Goal: Task Accomplishment & Management: Use online tool/utility

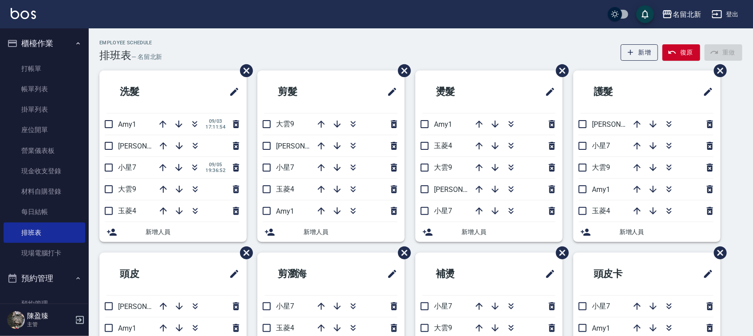
scroll to position [111, 0]
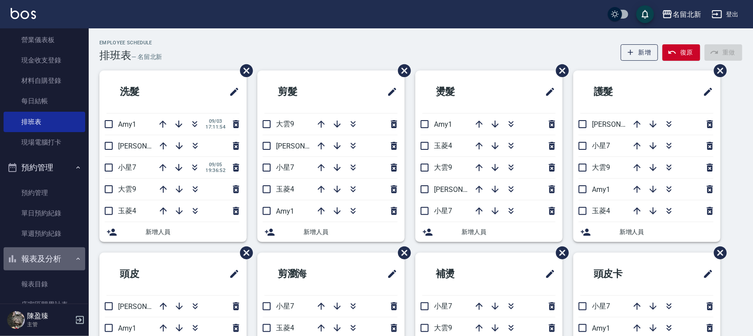
click at [52, 261] on button "報表及分析" at bounding box center [45, 259] width 82 height 23
click at [54, 257] on button "報表及分析" at bounding box center [45, 259] width 82 height 23
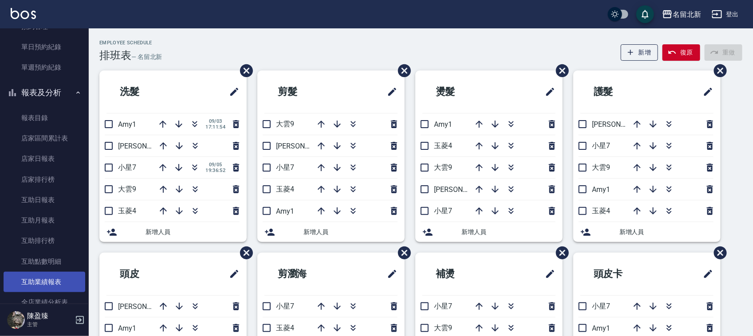
scroll to position [333, 0]
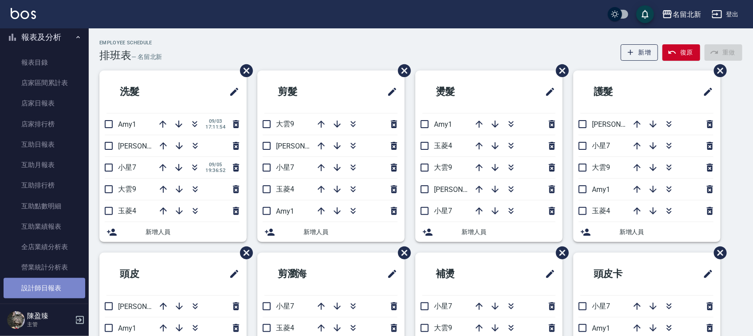
click at [54, 287] on link "設計師日報表" at bounding box center [45, 288] width 82 height 20
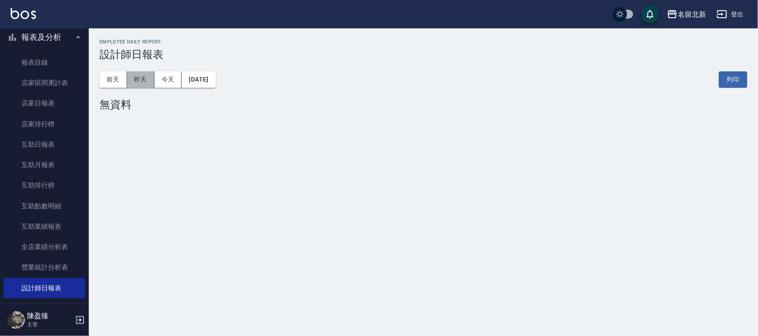
click at [146, 78] on button "昨天" at bounding box center [141, 79] width 28 height 16
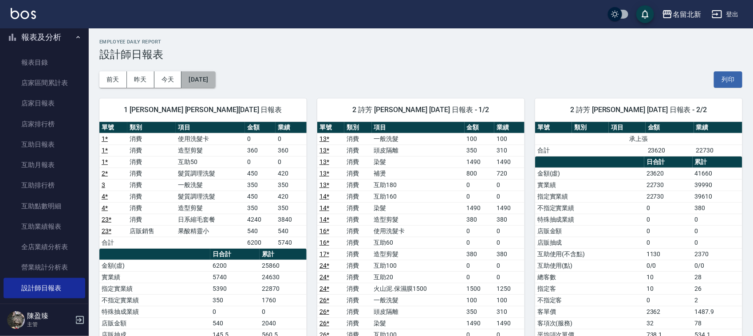
click at [215, 78] on button "[DATE]" at bounding box center [199, 79] width 34 height 16
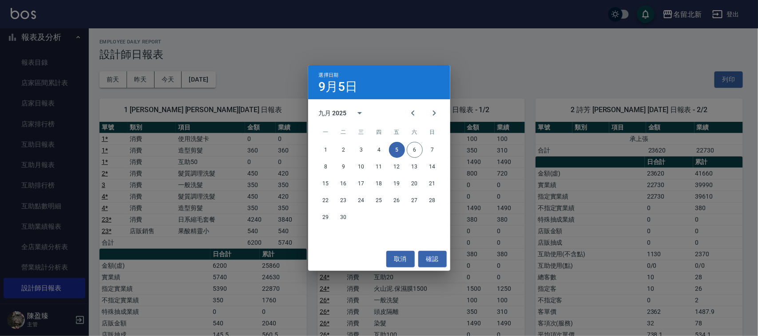
click at [600, 58] on div "選擇日期 [DATE] 九月 2025 一 二 三 四 五 六 日 1 2 3 4 5 6 7 8 9 10 11 12 13 14 15 16 17 18 …" at bounding box center [379, 168] width 758 height 336
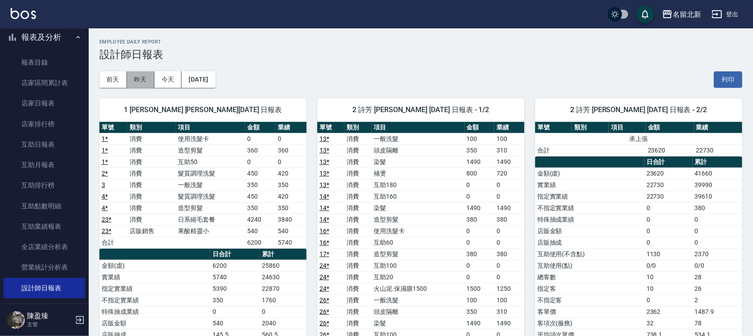
click at [146, 82] on button "昨天" at bounding box center [141, 79] width 28 height 16
click at [158, 81] on button "今天" at bounding box center [168, 79] width 28 height 16
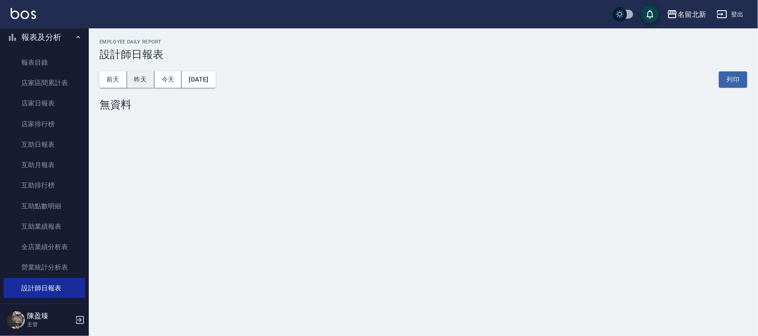
click at [139, 83] on button "昨天" at bounding box center [141, 79] width 28 height 16
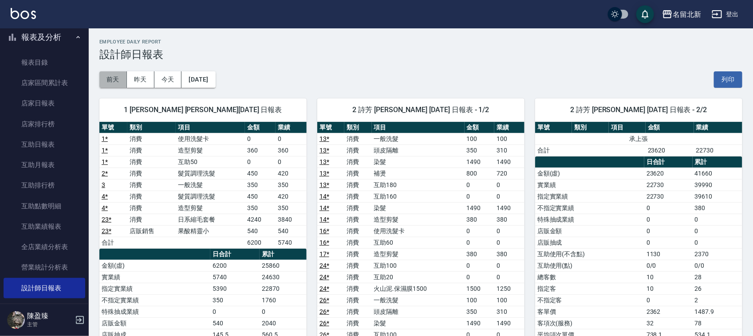
click at [110, 83] on button "前天" at bounding box center [113, 79] width 28 height 16
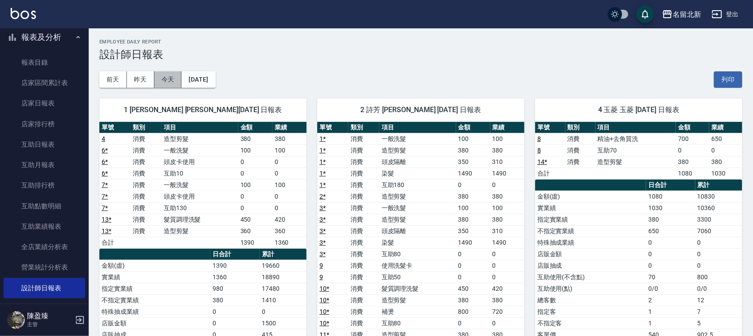
drag, startPoint x: 165, startPoint y: 83, endPoint x: 162, endPoint y: 89, distance: 6.4
click at [165, 84] on button "今天" at bounding box center [168, 79] width 28 height 16
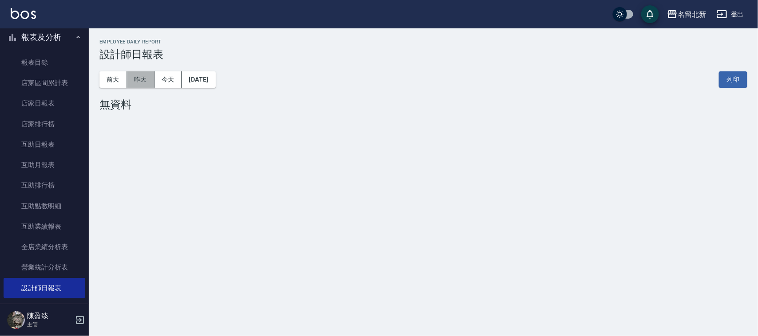
drag, startPoint x: 142, startPoint y: 77, endPoint x: 80, endPoint y: 129, distance: 81.0
click at [142, 78] on button "昨天" at bounding box center [141, 79] width 28 height 16
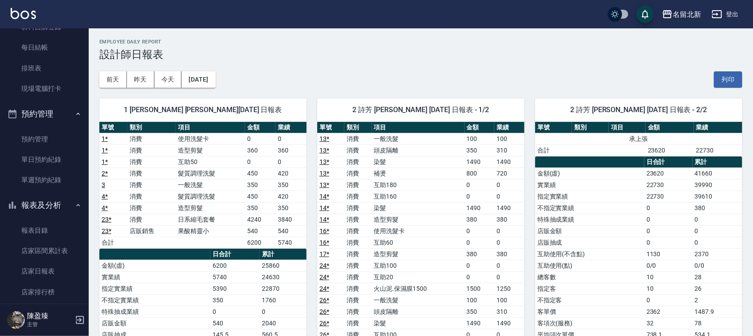
scroll to position [158, 0]
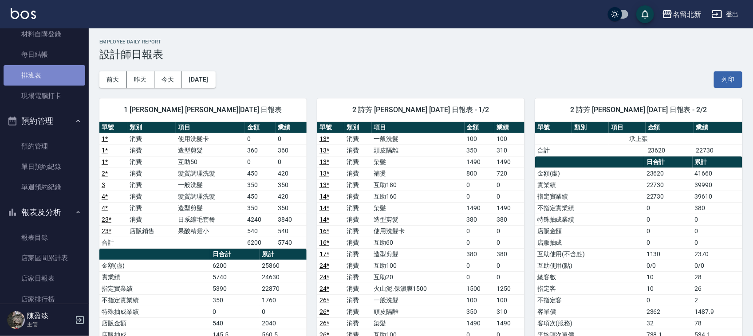
click at [67, 78] on link "排班表" at bounding box center [45, 75] width 82 height 20
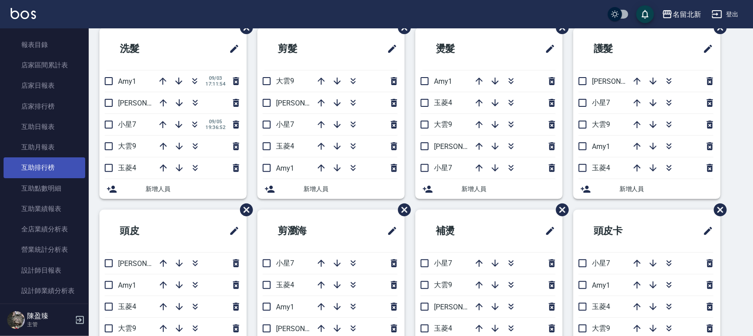
scroll to position [379, 0]
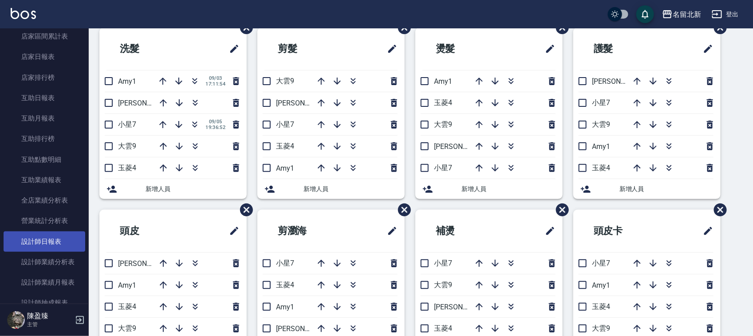
click at [39, 237] on link "設計師日報表" at bounding box center [45, 242] width 82 height 20
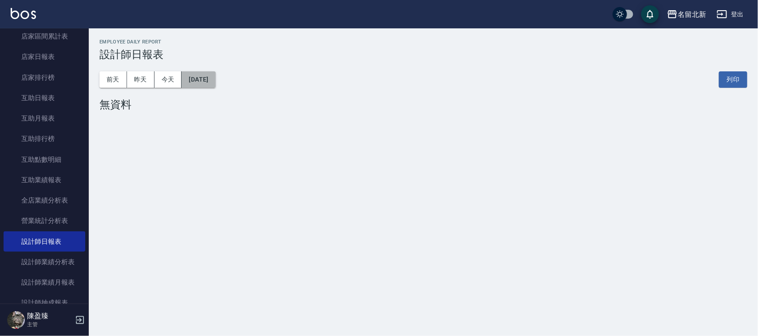
click at [215, 83] on button "[DATE]" at bounding box center [199, 79] width 34 height 16
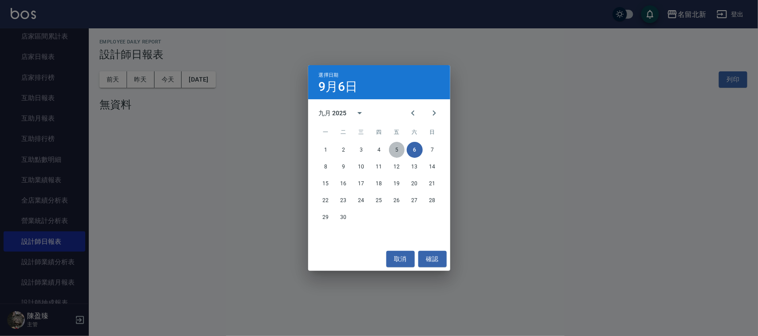
click at [396, 147] on button "5" at bounding box center [397, 150] width 16 height 16
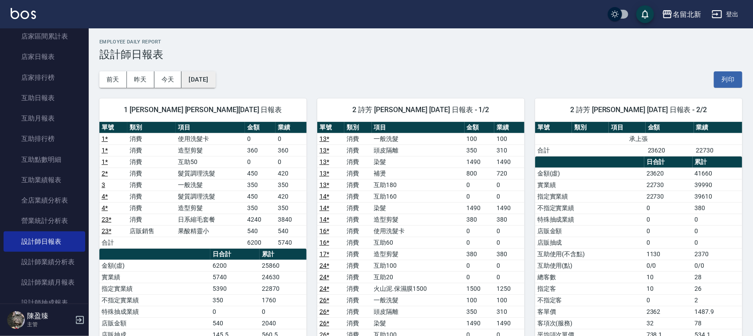
click at [215, 80] on button "[DATE]" at bounding box center [199, 79] width 34 height 16
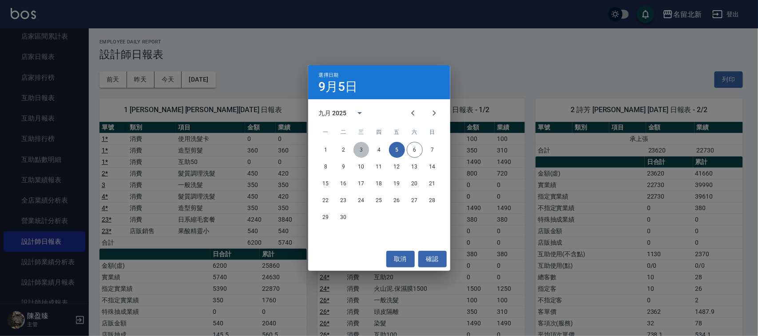
click at [361, 151] on button "3" at bounding box center [361, 150] width 16 height 16
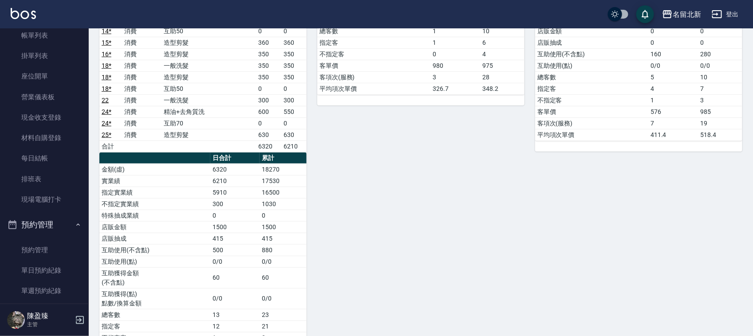
scroll to position [47, 0]
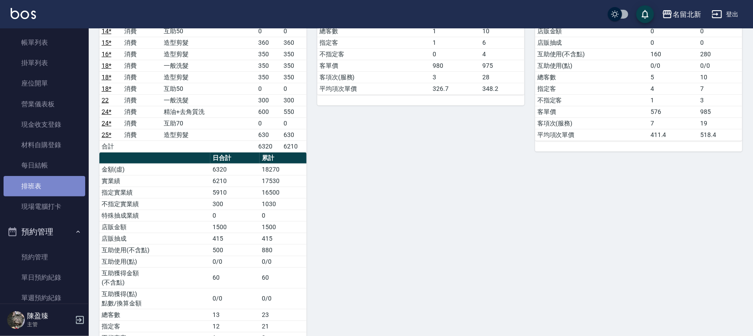
click at [47, 178] on link "排班表" at bounding box center [45, 186] width 82 height 20
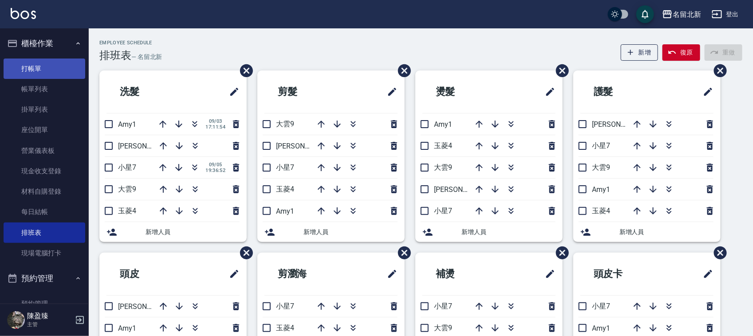
click at [30, 65] on link "打帳單" at bounding box center [45, 69] width 82 height 20
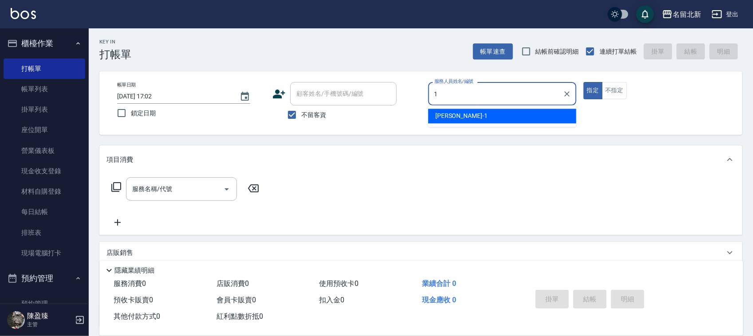
type input "[PERSON_NAME]-1"
type button "true"
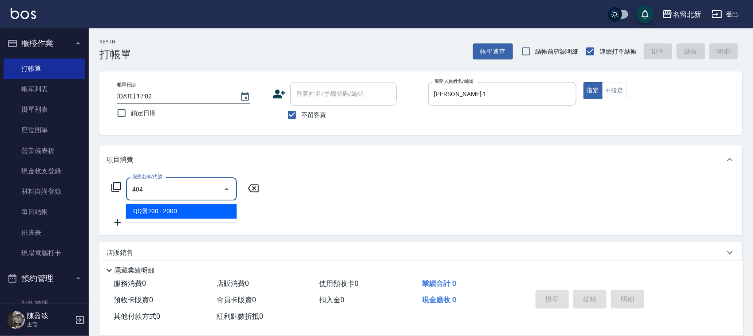
type input "QQ燙200(404)"
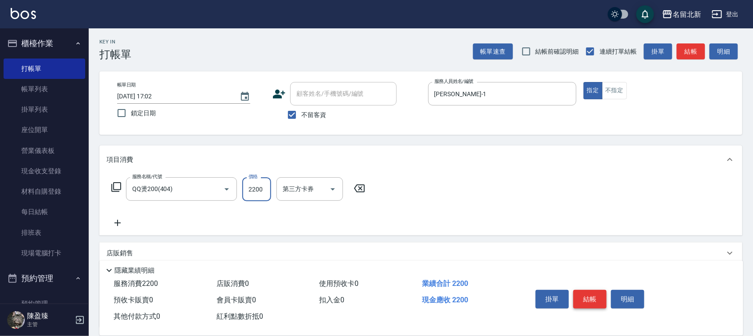
type input "2200"
click at [595, 301] on button "結帳" at bounding box center [589, 299] width 33 height 19
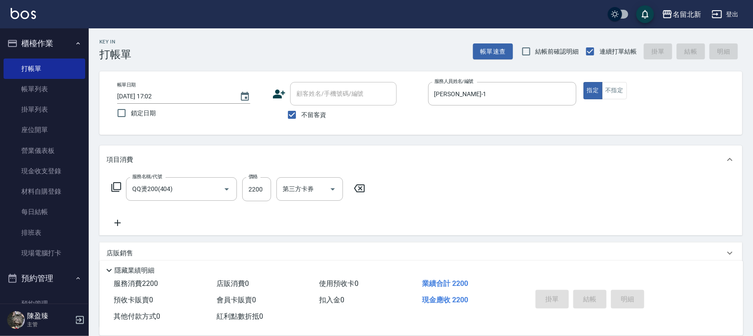
type input "[DATE] 17:03"
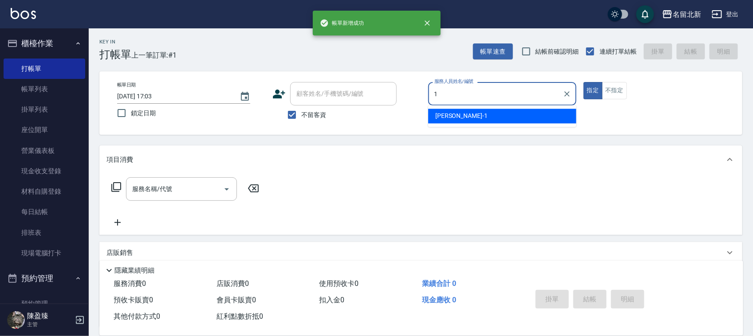
type input "[PERSON_NAME]-1"
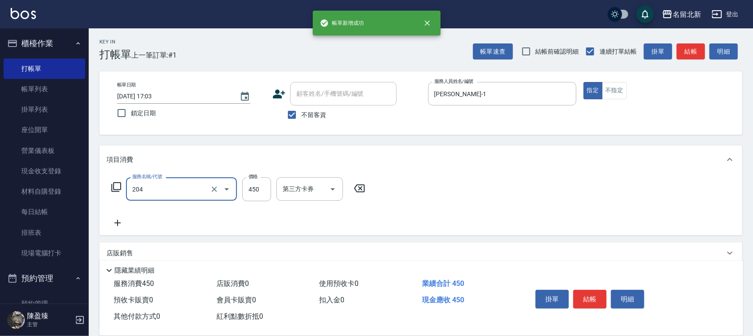
type input "髮質調理洗髮(204)"
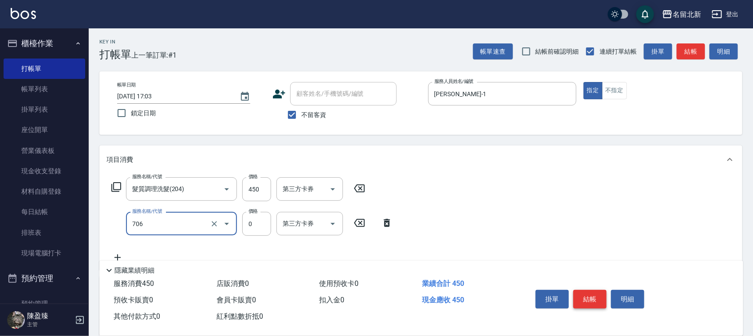
type input "互助60(706)"
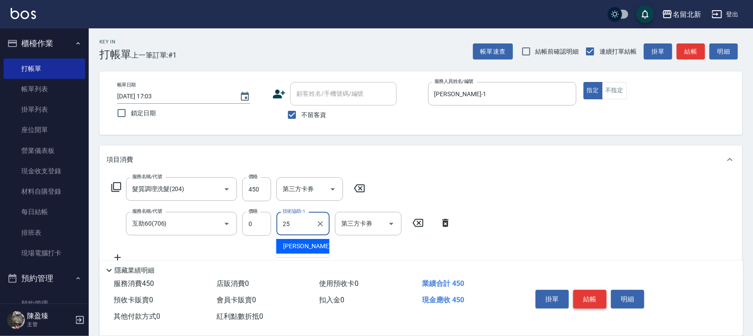
type input "禎禎-25"
click at [601, 292] on button "結帳" at bounding box center [589, 299] width 33 height 19
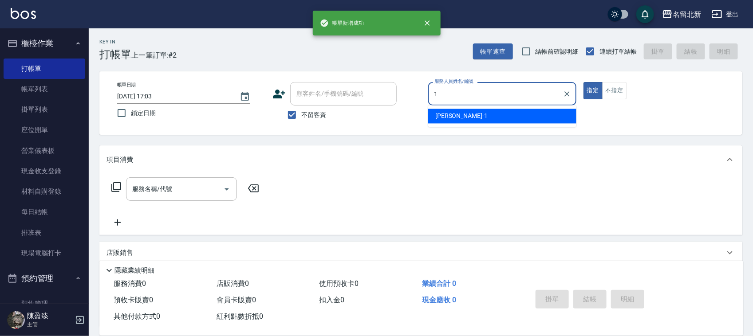
type input "[PERSON_NAME]-1"
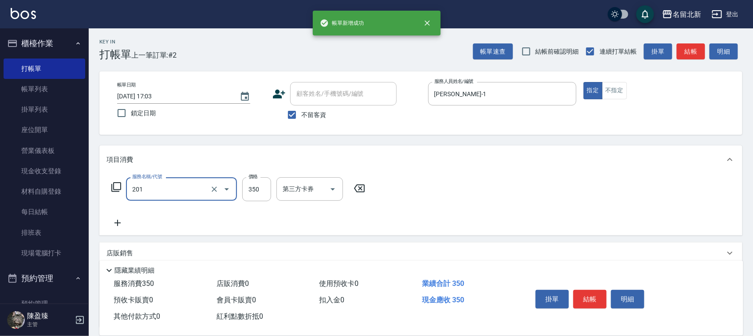
type input "一般洗髮(201)"
type input "100"
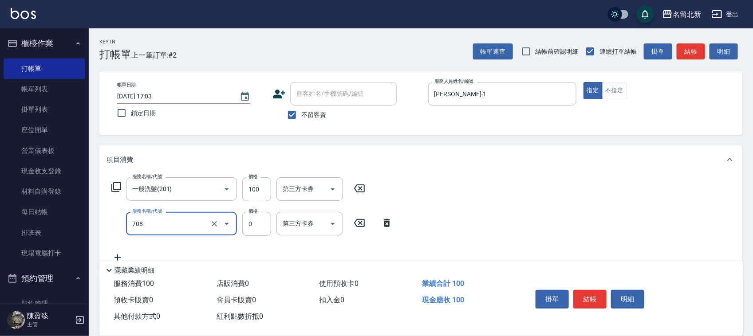
type input "互助80(708)"
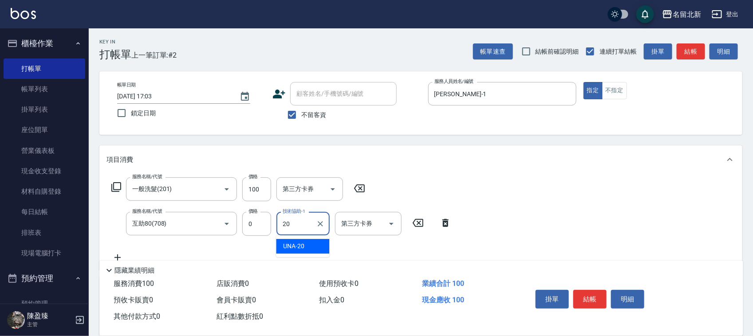
type input "UNA-20"
click at [601, 292] on button "結帳" at bounding box center [589, 299] width 33 height 19
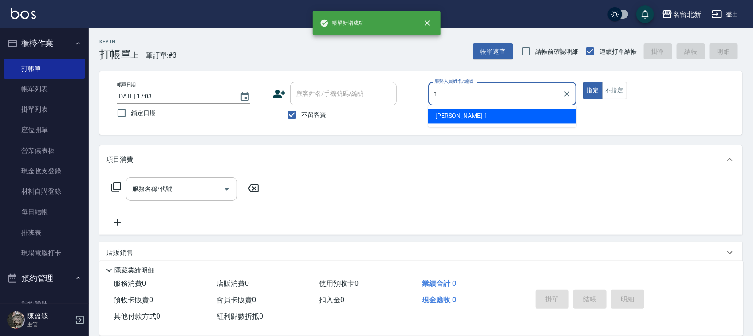
type input "[PERSON_NAME]-1"
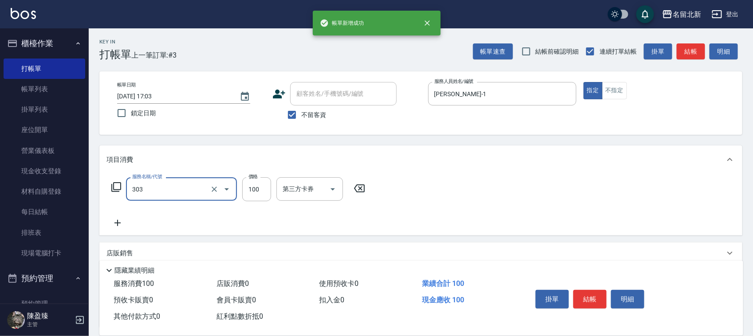
type input "剪瀏海(303)"
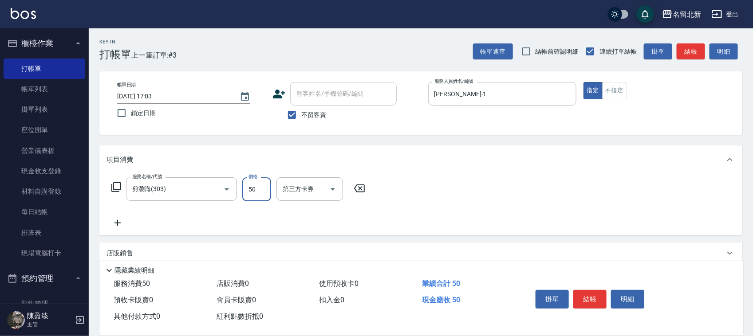
type input "50"
click at [593, 300] on button "結帳" at bounding box center [589, 299] width 33 height 19
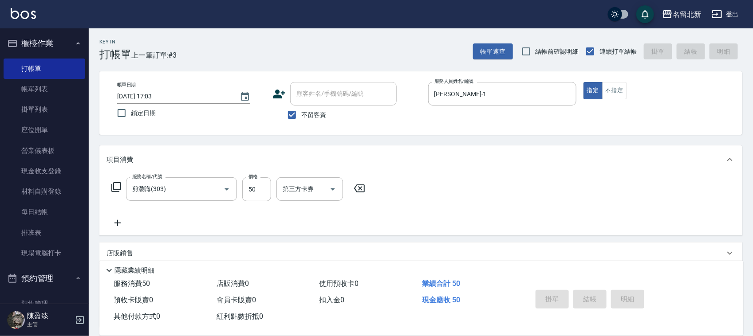
type input "[DATE] 17:04"
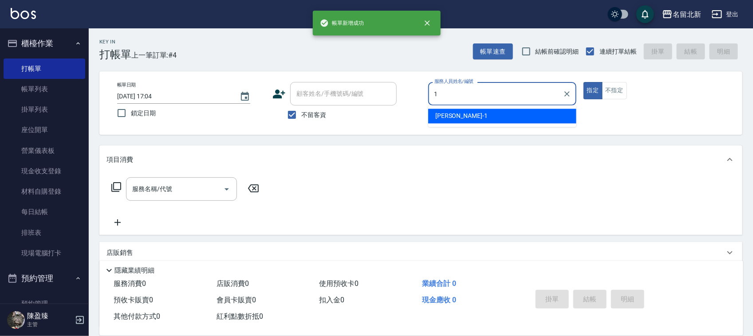
type input "[PERSON_NAME]-1"
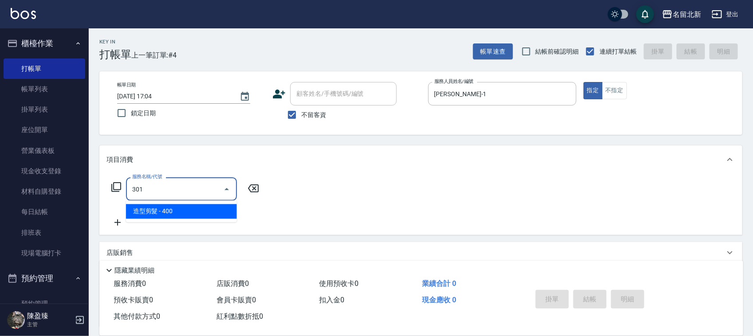
type input "造型剪髮(301)"
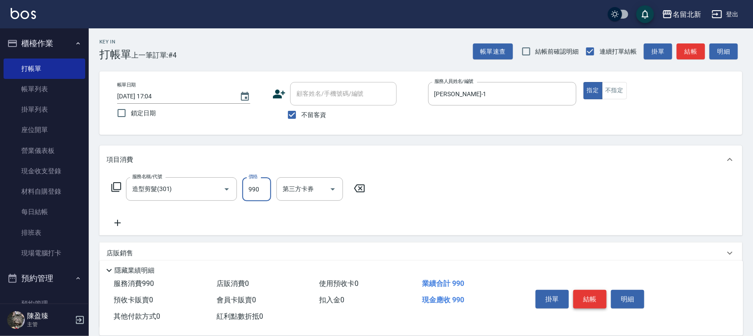
type input "990"
click at [593, 299] on button "結帳" at bounding box center [589, 299] width 33 height 19
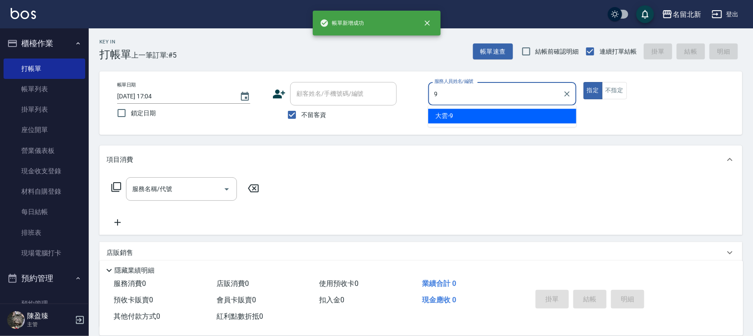
type input "大雲-9"
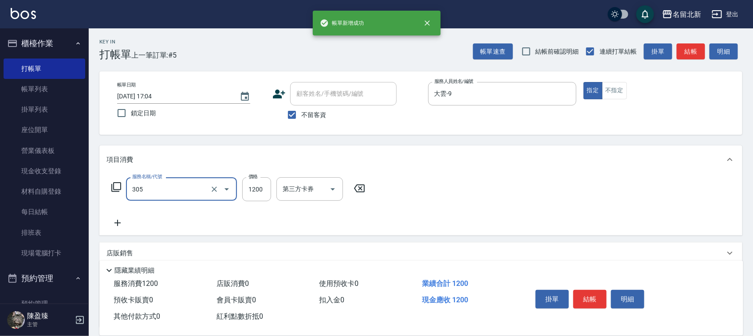
type input "1200元剪髮卡(305)"
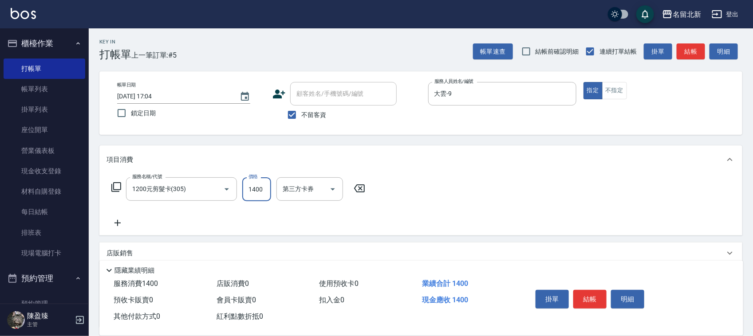
type input "1400"
click at [593, 299] on button "結帳" at bounding box center [589, 299] width 33 height 19
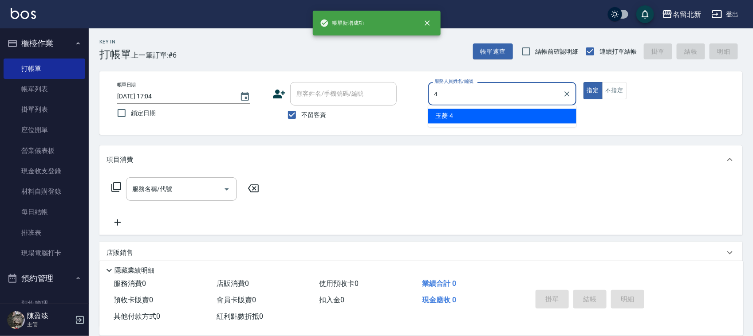
type input "玉菱-4"
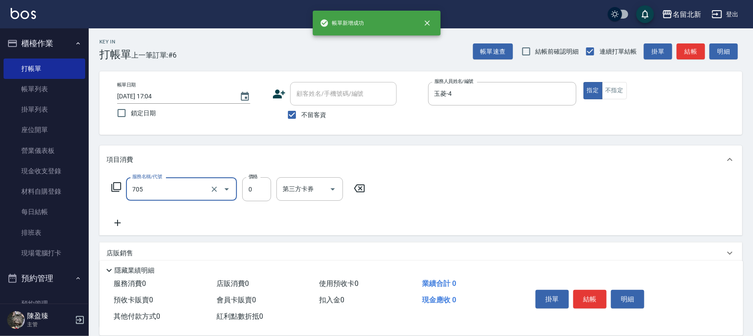
type input "互助50(705)"
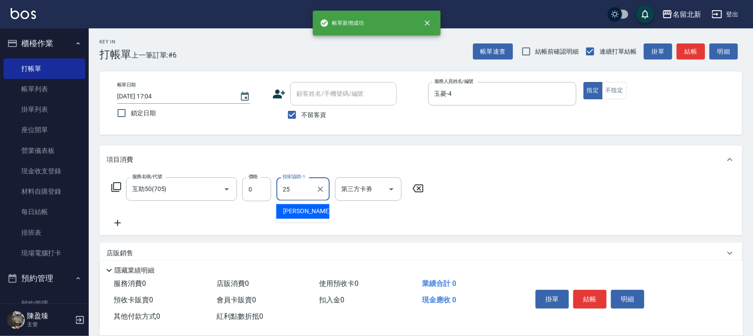
type input "禎禎-25"
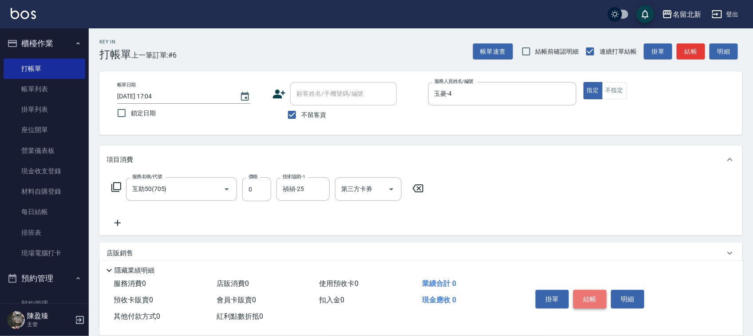
click at [593, 299] on button "結帳" at bounding box center [589, 299] width 33 height 19
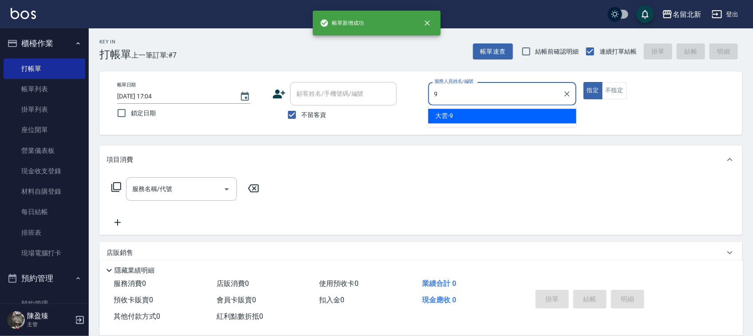
type input "大雲-9"
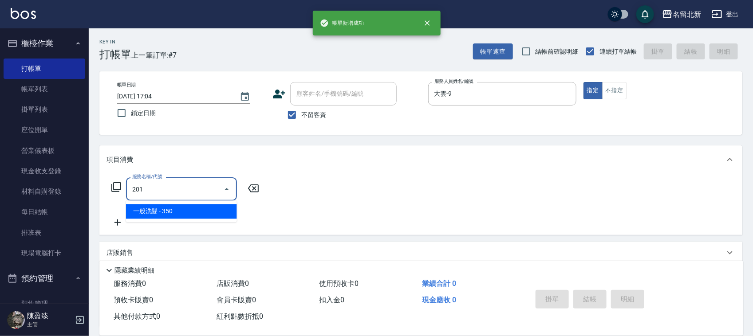
type input "一般洗髮(201)"
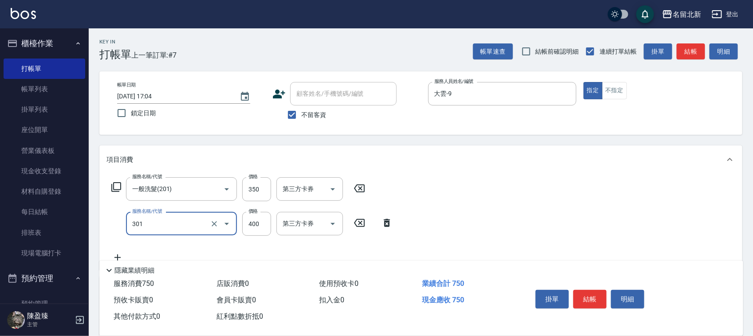
type input "造型剪髮(301)"
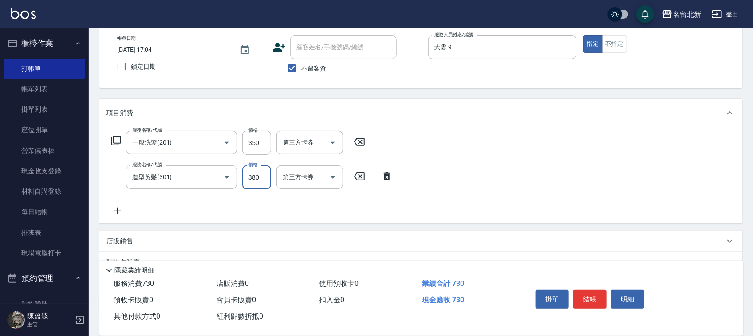
scroll to position [110, 0]
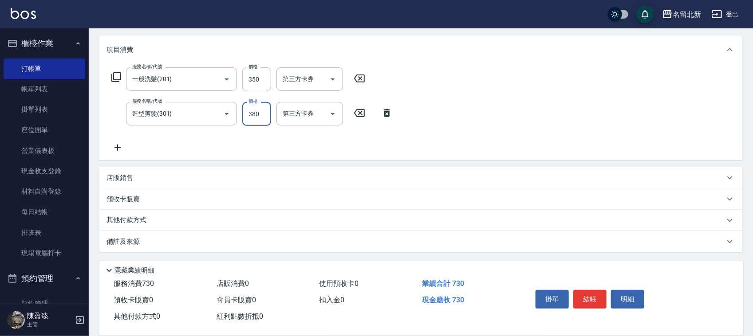
type input "380"
click at [136, 223] on p "其他付款方式" at bounding box center [129, 221] width 44 height 10
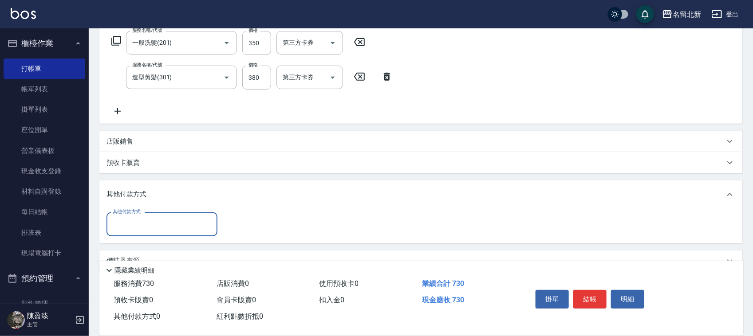
scroll to position [166, 0]
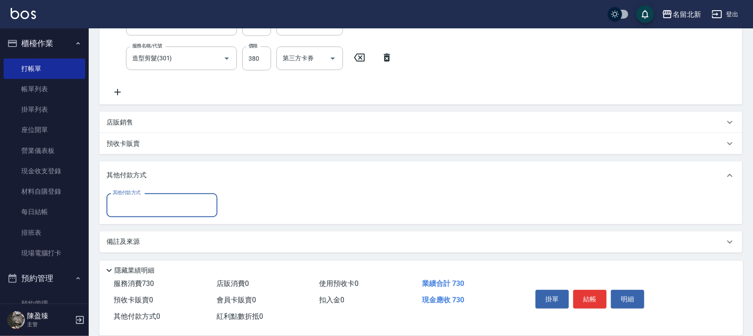
click at [137, 214] on div "其他付款方式" at bounding box center [162, 206] width 111 height 24
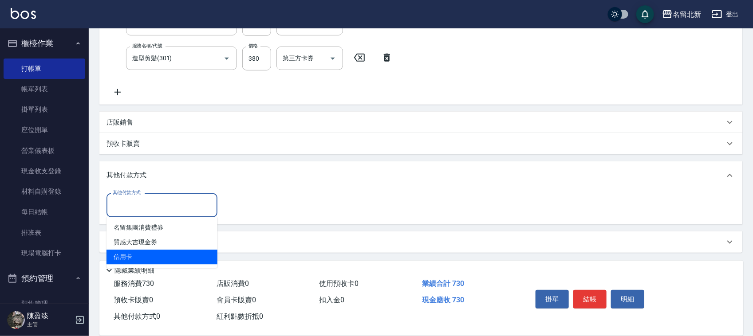
click at [140, 252] on span "信用卡" at bounding box center [162, 257] width 111 height 15
type input "信用卡"
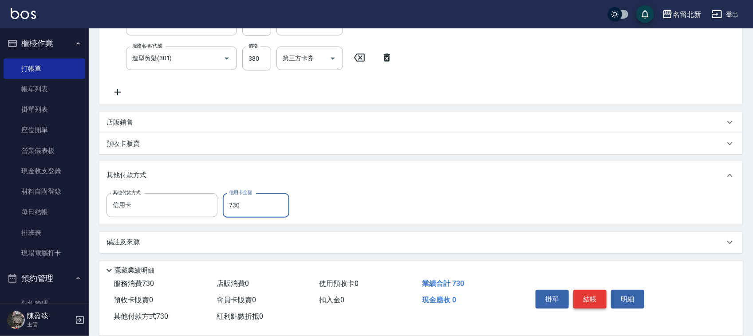
type input "730"
click at [593, 301] on button "結帳" at bounding box center [589, 299] width 33 height 19
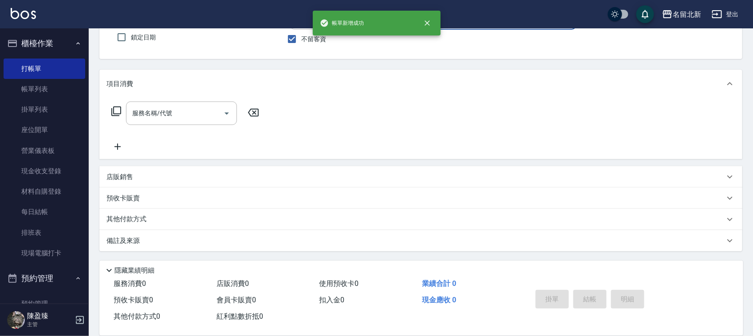
scroll to position [0, 0]
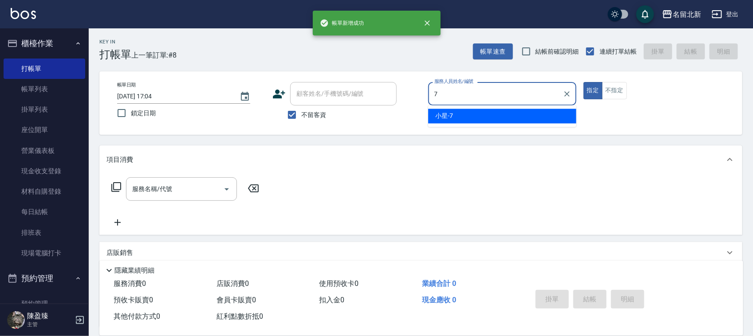
type input "小星-7"
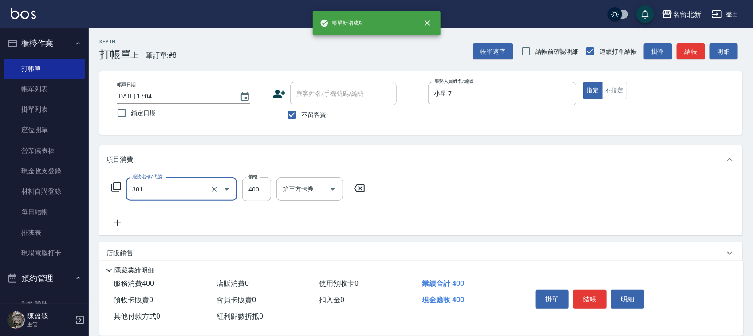
type input "造型剪髮(301)"
type input "300"
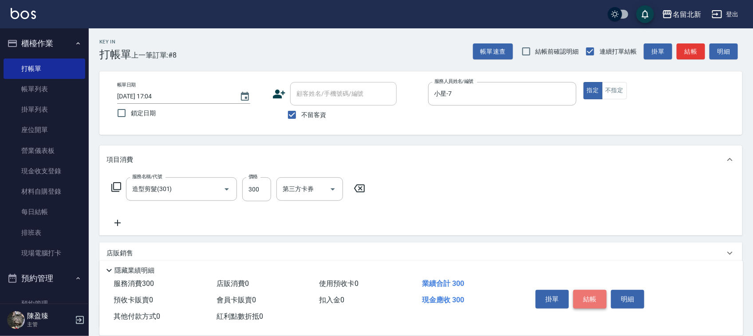
click at [593, 300] on button "結帳" at bounding box center [589, 299] width 33 height 19
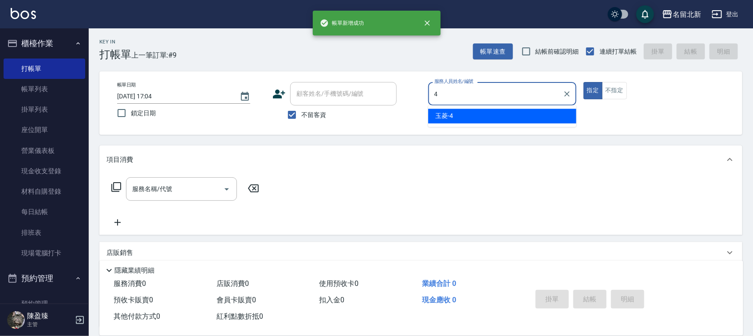
type input "玉菱-4"
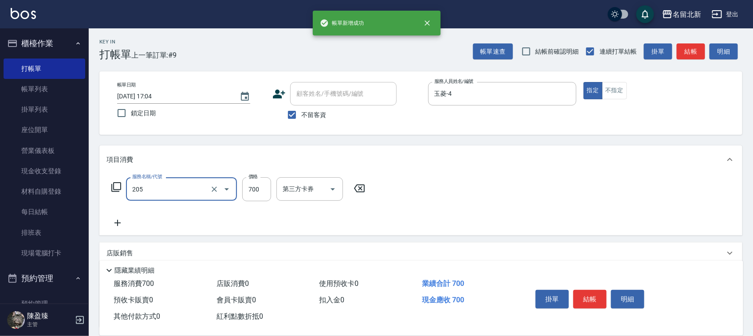
type input "精油+去角質洗(205)"
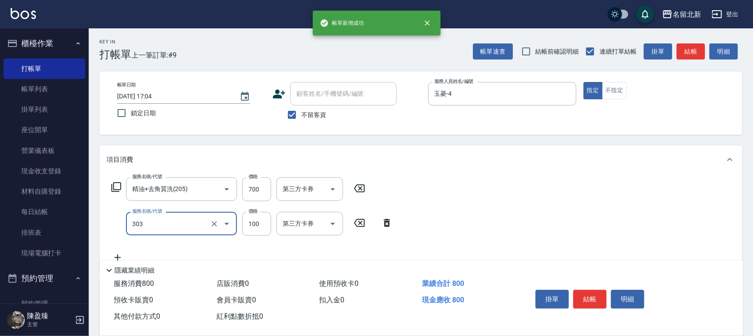
type input "剪瀏海(303)"
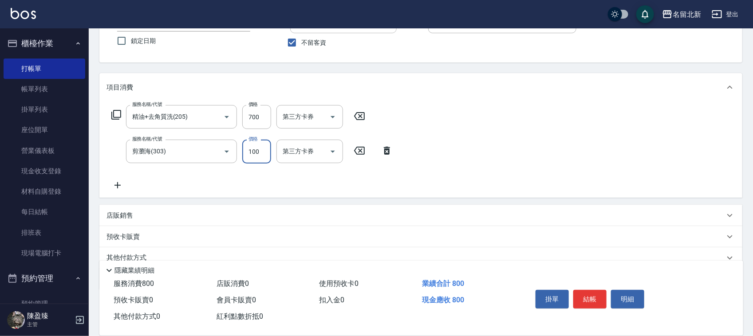
scroll to position [110, 0]
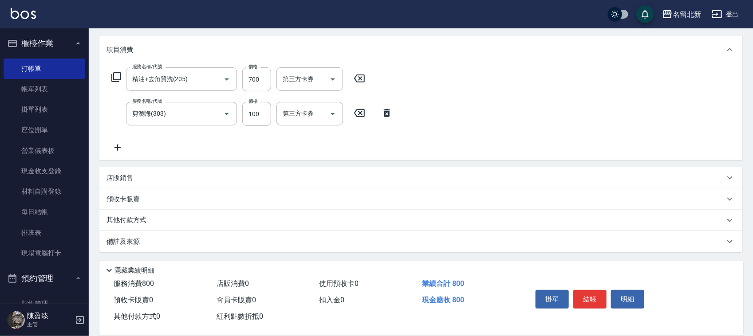
click at [119, 223] on p "其他付款方式" at bounding box center [129, 221] width 44 height 10
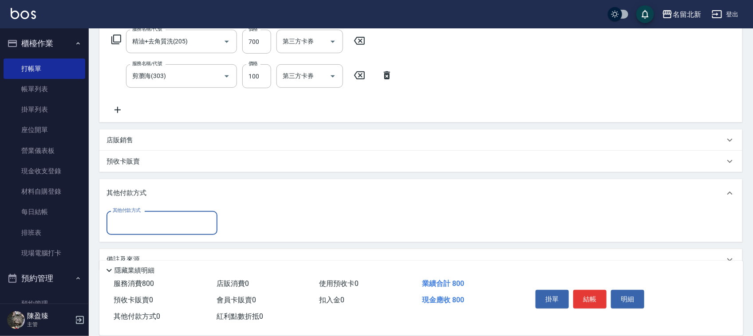
scroll to position [166, 0]
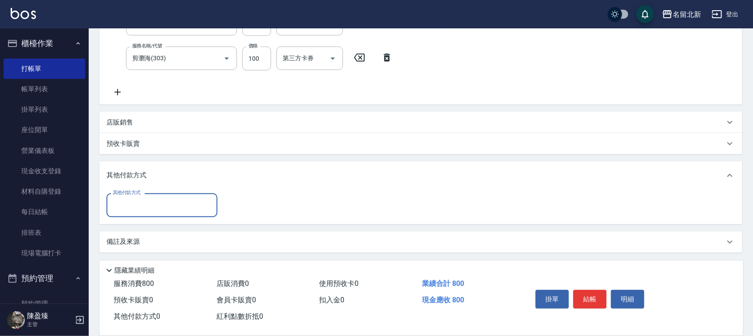
click at [123, 203] on input "其他付款方式" at bounding box center [162, 205] width 103 height 16
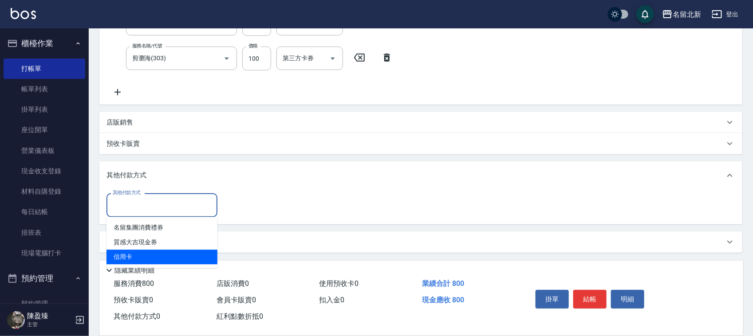
click at [126, 252] on span "信用卡" at bounding box center [162, 257] width 111 height 15
type input "信用卡"
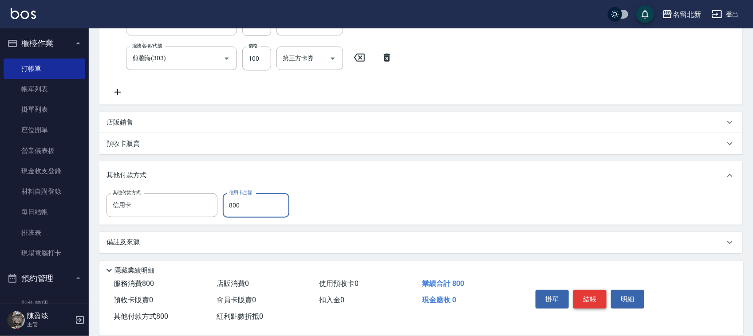
type input "800"
click at [588, 300] on button "結帳" at bounding box center [589, 299] width 33 height 19
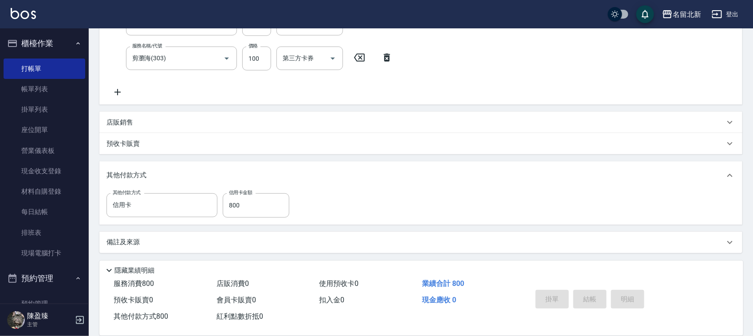
type input "[DATE] 17:05"
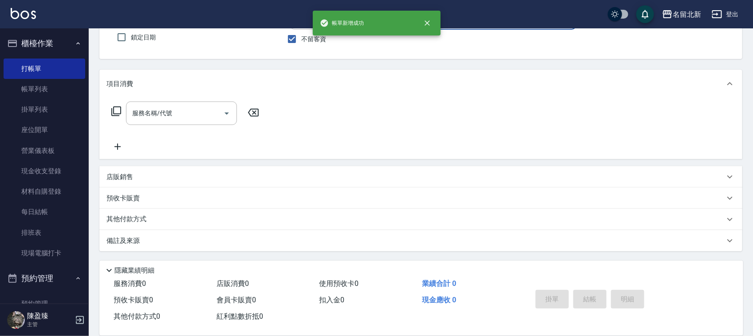
scroll to position [0, 0]
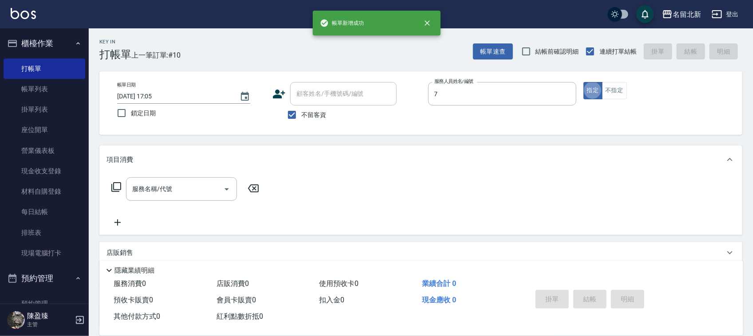
type input "小星-7"
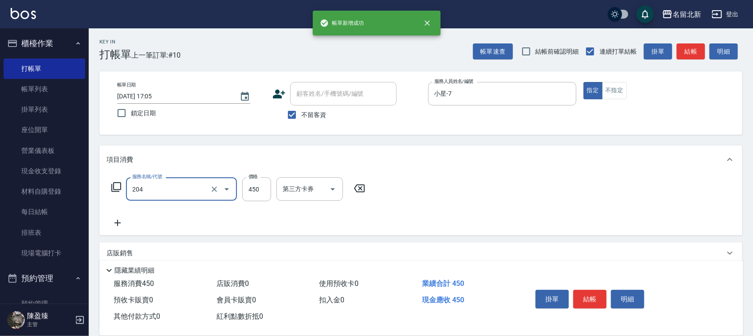
type input "髮質調理洗髮(204)"
click at [589, 299] on button "結帳" at bounding box center [589, 299] width 33 height 19
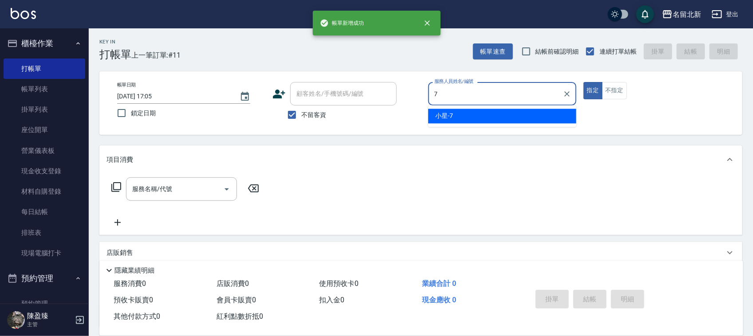
type input "小星-7"
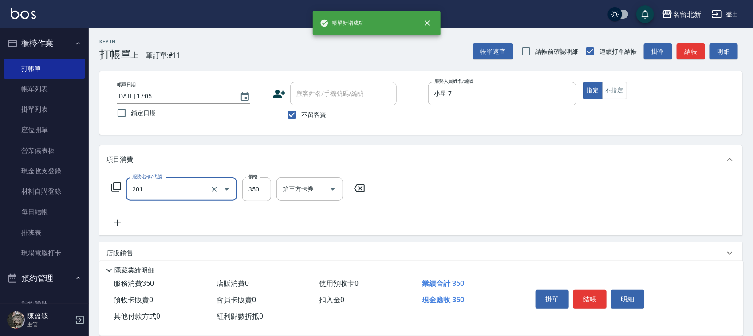
type input "一般洗髮(201)"
type input "2000"
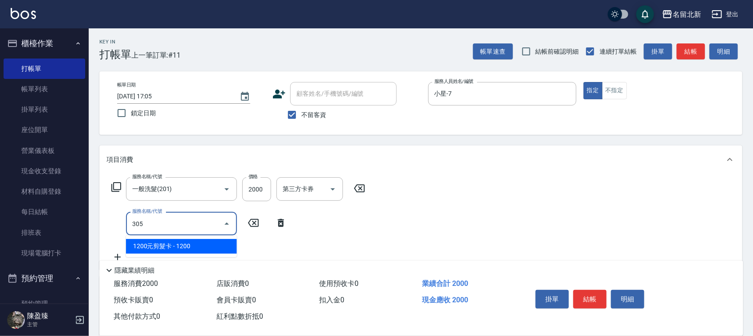
type input "1200元剪髮卡(305)"
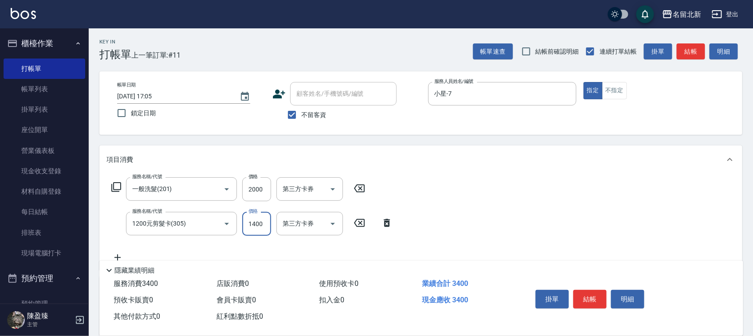
type input "1400"
type input "互助60(706)"
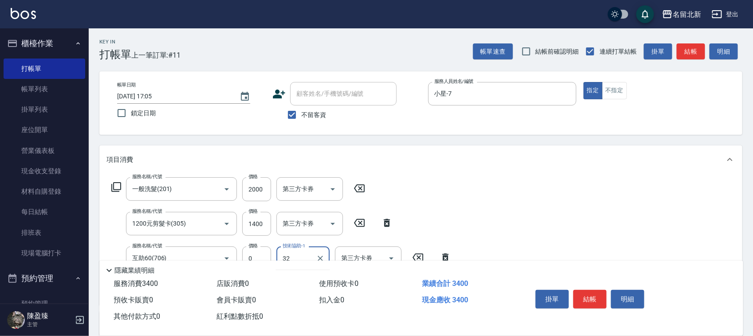
type input "品萱-32"
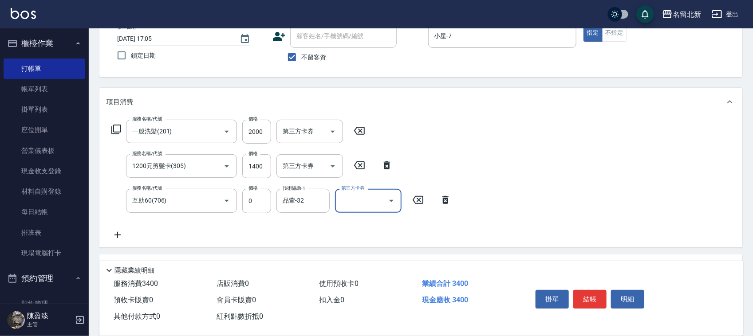
scroll to position [145, 0]
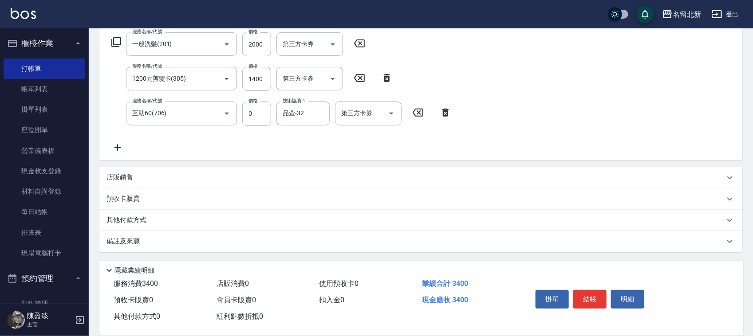
click at [143, 220] on p "其他付款方式" at bounding box center [129, 221] width 44 height 10
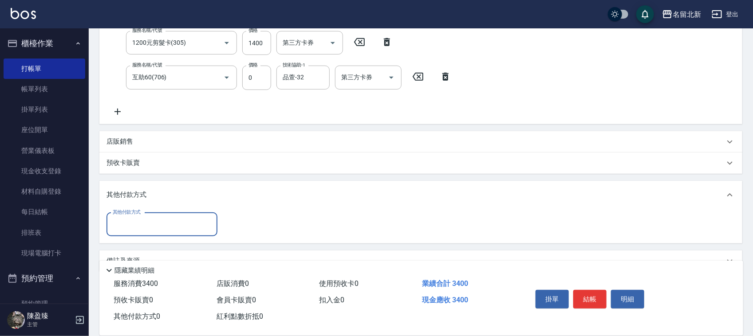
scroll to position [201, 0]
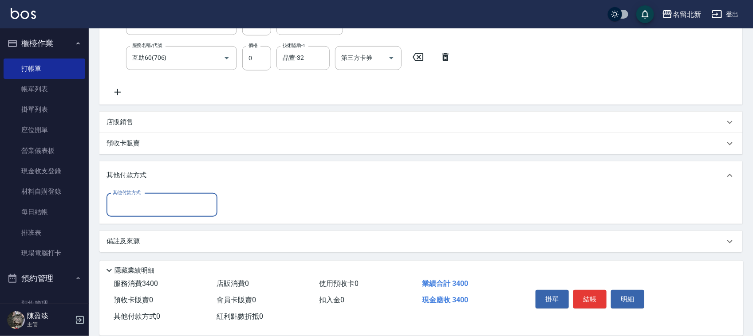
click at [140, 209] on input "其他付款方式" at bounding box center [162, 205] width 103 height 16
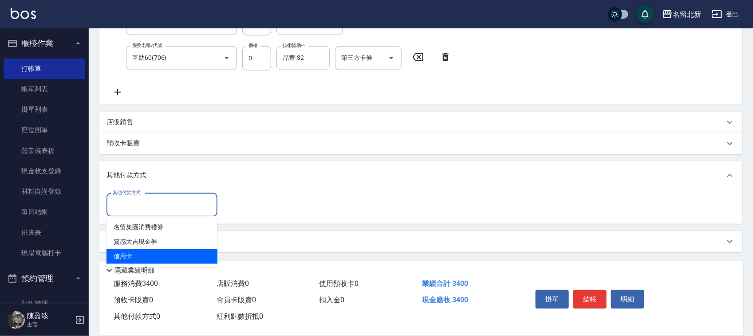
click at [142, 258] on span "信用卡" at bounding box center [162, 256] width 111 height 15
type input "信用卡"
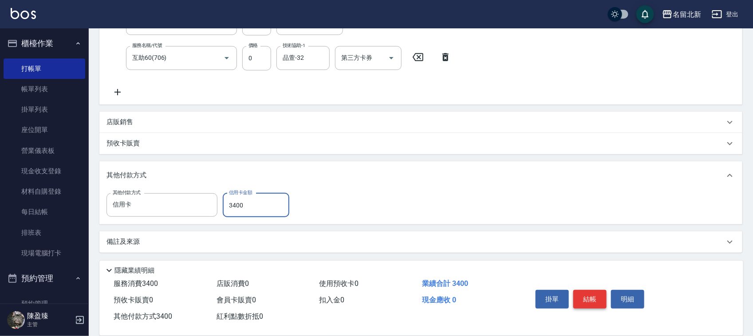
type input "3400"
click at [597, 294] on button "結帳" at bounding box center [589, 299] width 33 height 19
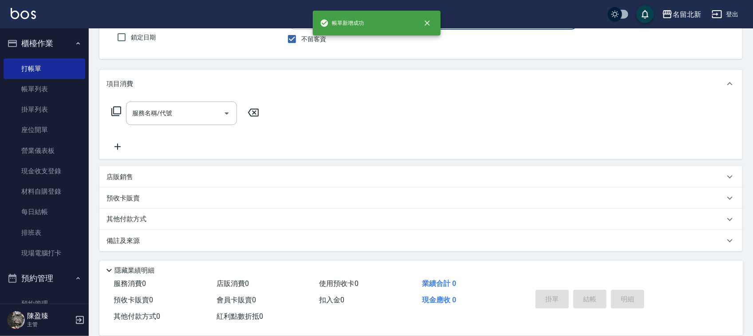
scroll to position [0, 0]
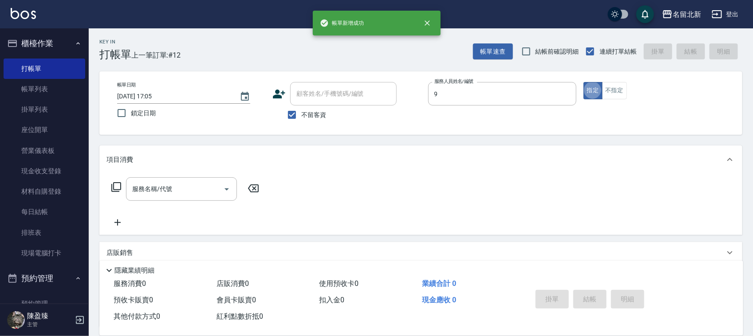
type input "大雲-9"
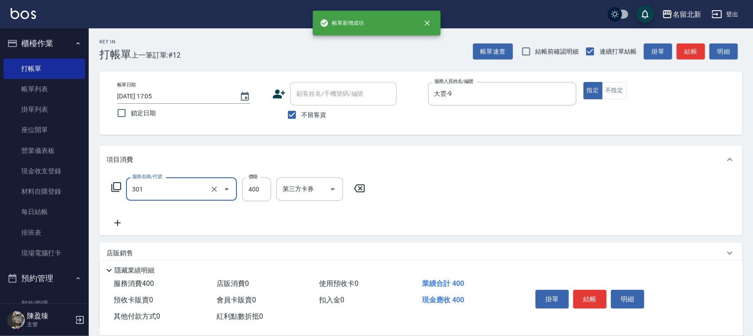
type input "造型剪髮(301)"
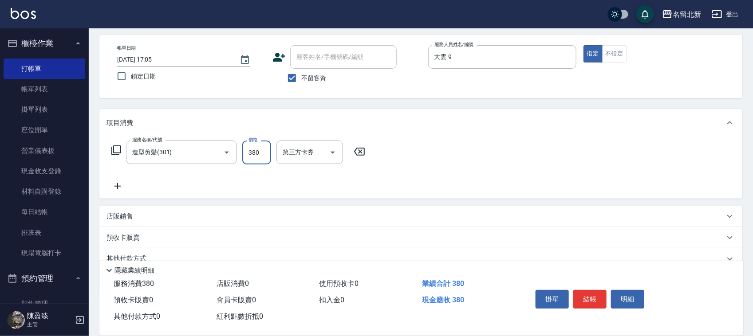
scroll to position [76, 0]
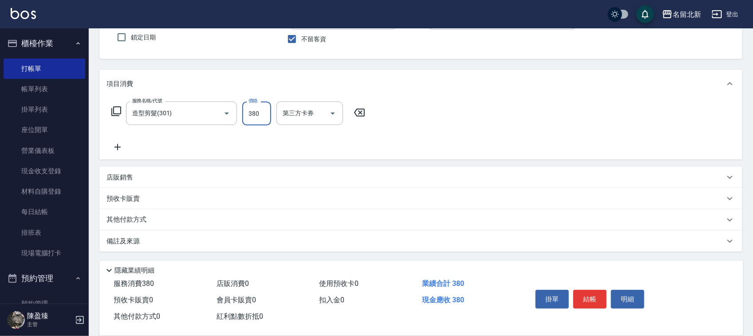
type input "380"
click at [149, 222] on p "其他付款方式" at bounding box center [129, 220] width 44 height 10
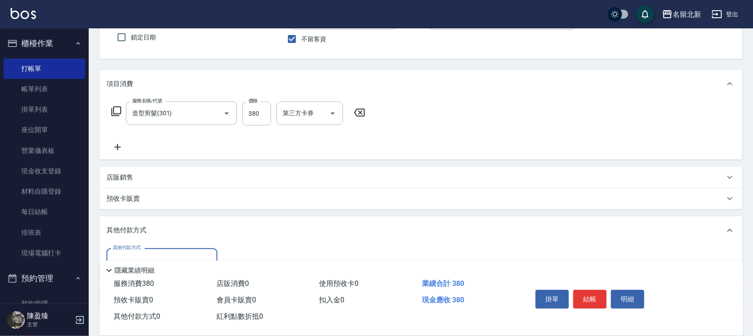
scroll to position [131, 0]
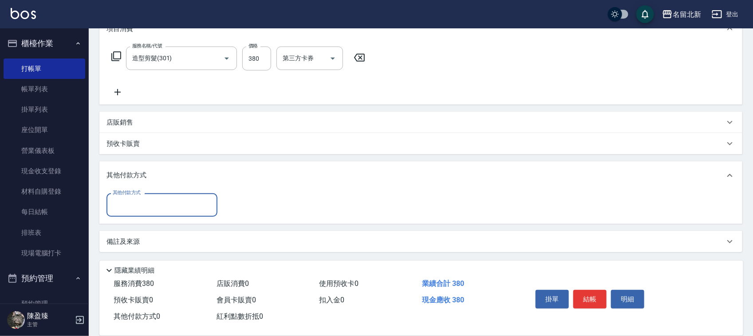
click at [131, 205] on input "其他付款方式" at bounding box center [162, 205] width 103 height 16
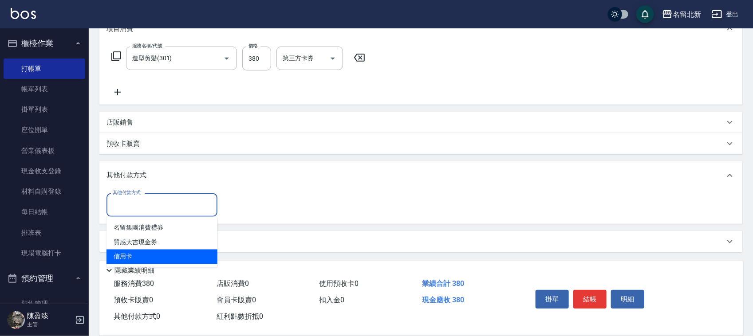
click at [146, 260] on span "信用卡" at bounding box center [162, 257] width 111 height 15
type input "信用卡"
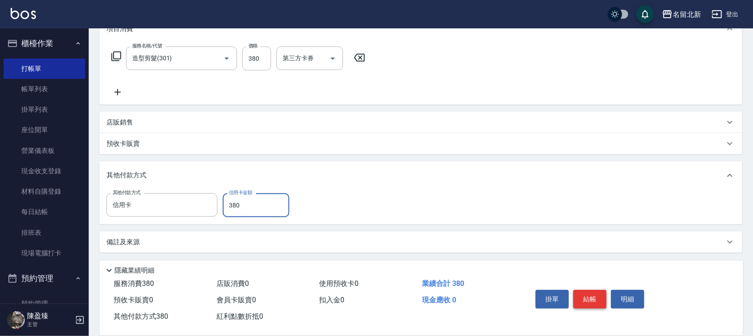
type input "380"
click at [586, 294] on button "結帳" at bounding box center [589, 299] width 33 height 19
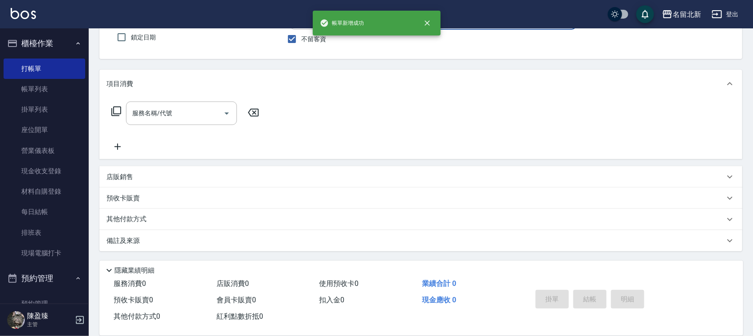
scroll to position [0, 0]
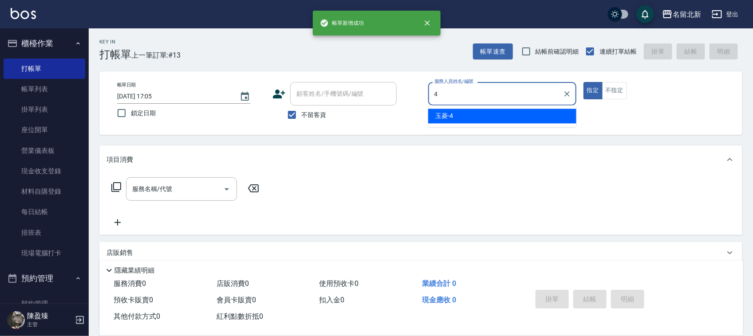
type input "玉菱-4"
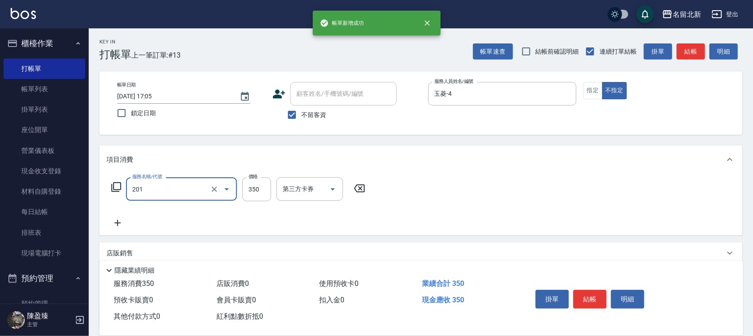
type input "一般洗髮(201)"
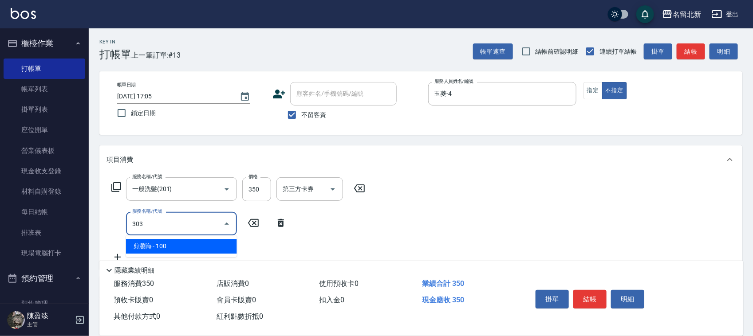
type input "剪瀏海(303)"
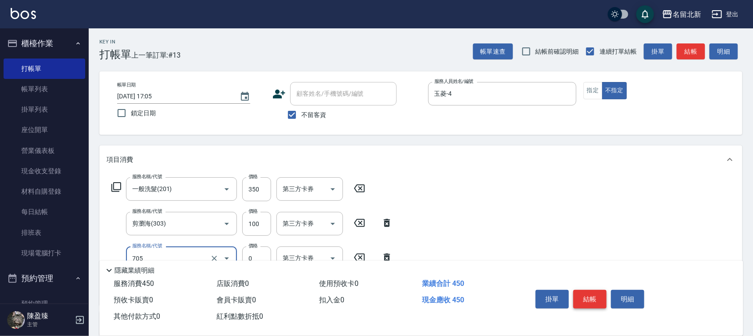
type input "互助50(705)"
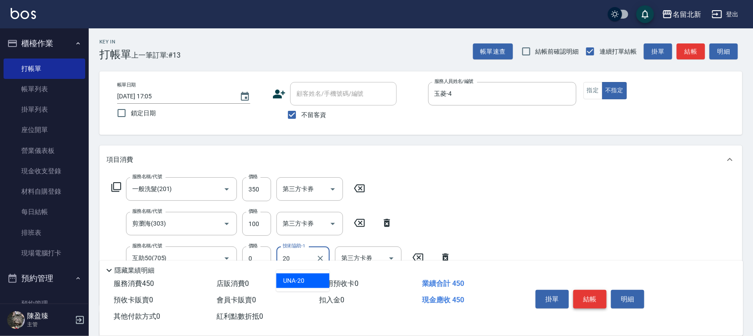
type input "UNA-20"
click at [587, 293] on button "結帳" at bounding box center [589, 299] width 33 height 19
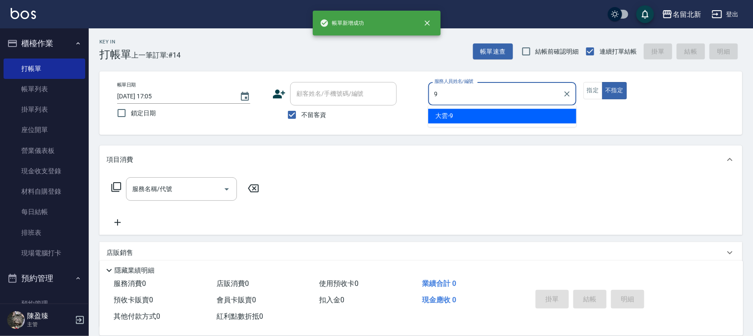
type input "大雲-9"
type button "false"
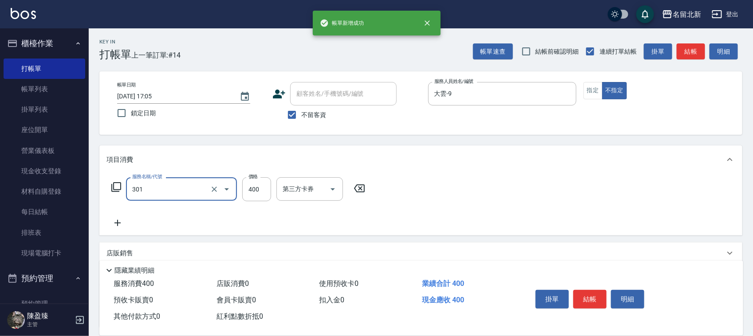
type input "造型剪髮(301)"
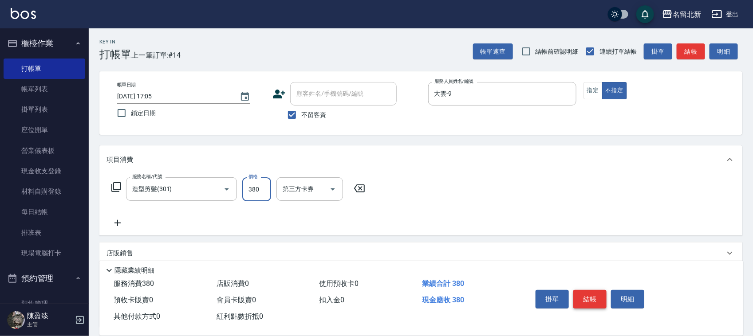
type input "380"
click at [592, 298] on button "結帳" at bounding box center [589, 299] width 33 height 19
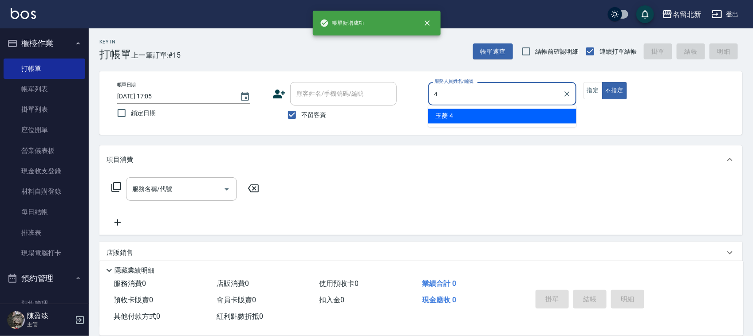
type input "玉菱-4"
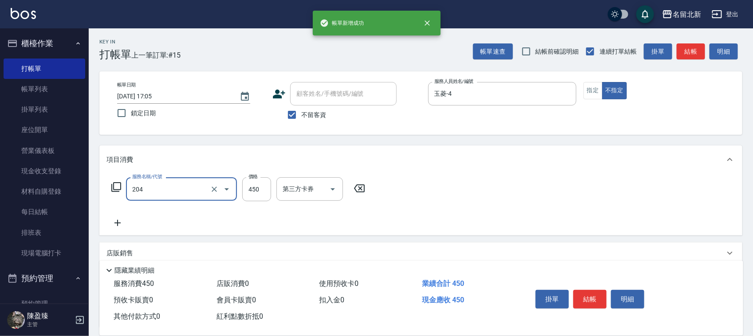
type input "髮質調理洗髮(204)"
click at [592, 298] on button "結帳" at bounding box center [589, 299] width 33 height 19
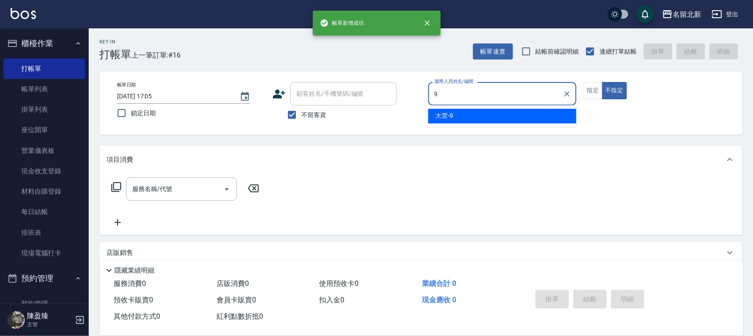
type input "大雲-9"
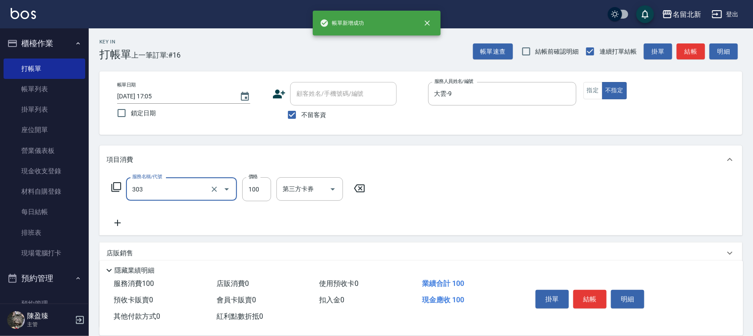
type input "剪瀏海(303)"
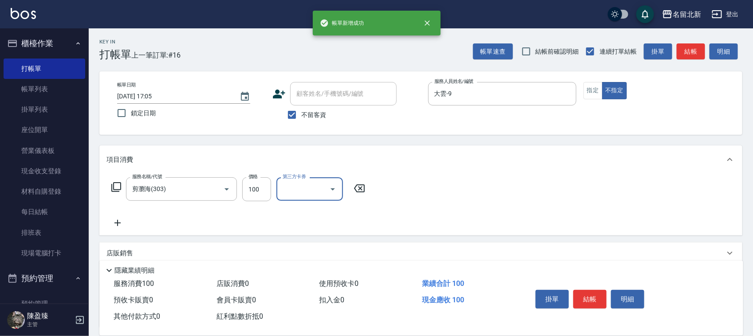
click at [592, 298] on button "結帳" at bounding box center [589, 299] width 33 height 19
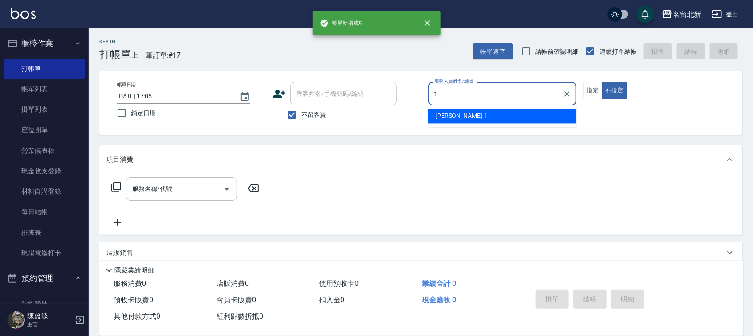
type input "[PERSON_NAME]-1"
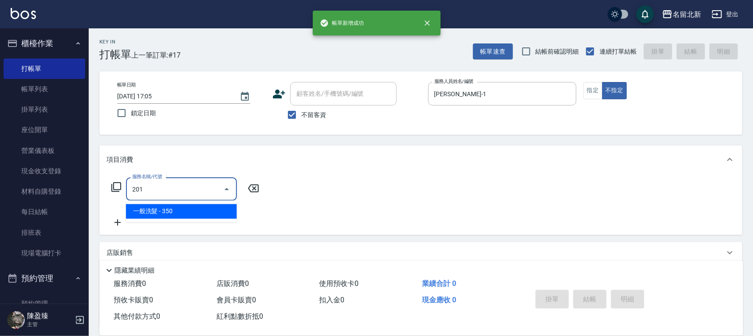
type input "一般洗髮(201)"
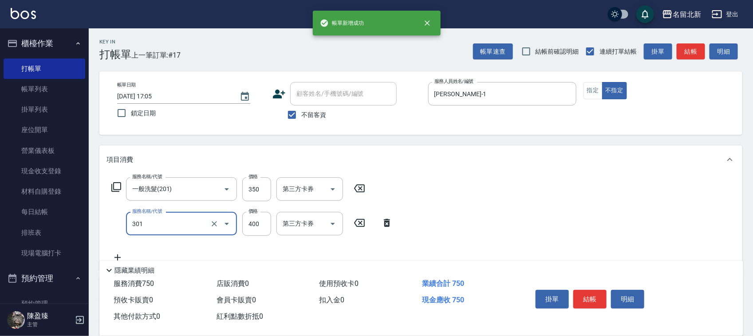
type input "造型剪髮(301)"
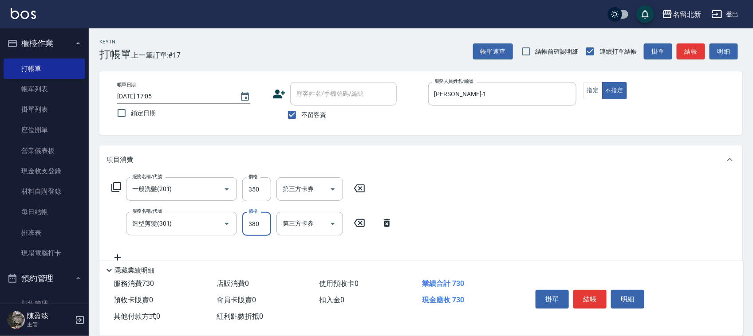
type input "380"
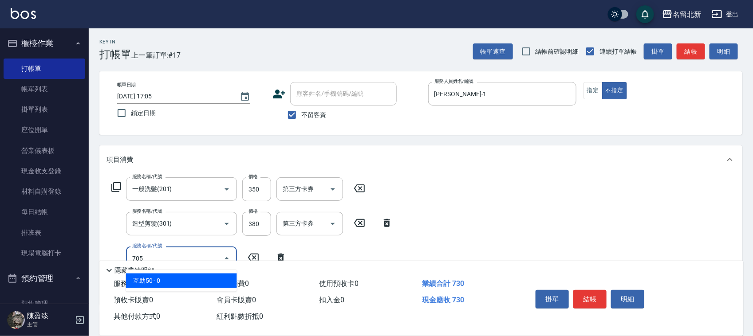
type input "互助50(705)"
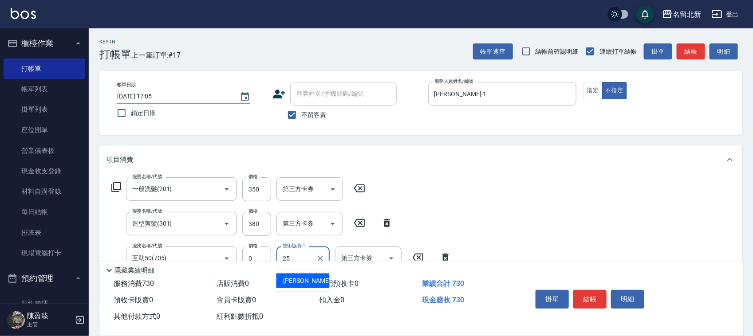
type input "禎禎-25"
click at [580, 296] on button "結帳" at bounding box center [589, 299] width 33 height 19
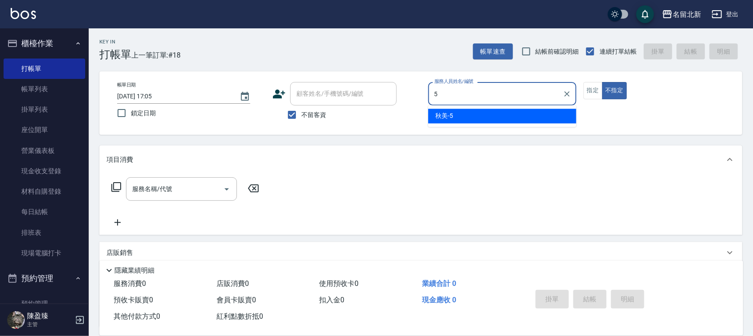
type input "秋美-5"
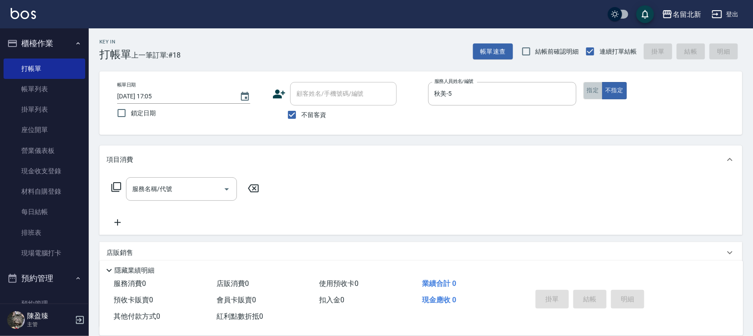
click at [594, 92] on button "指定" at bounding box center [593, 90] width 19 height 17
drag, startPoint x: 161, startPoint y: 178, endPoint x: 447, endPoint y: 182, distance: 286.3
click at [163, 179] on div "服務名稱/代號" at bounding box center [181, 190] width 111 height 24
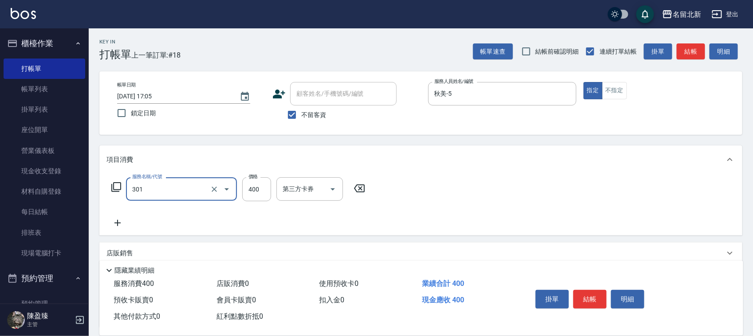
type input "造型剪髮(301)"
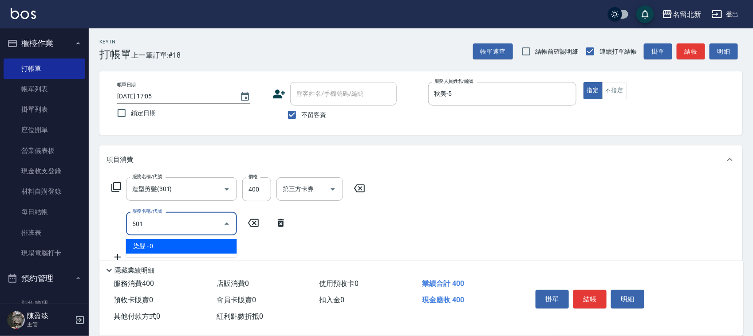
type input "染髮(501)"
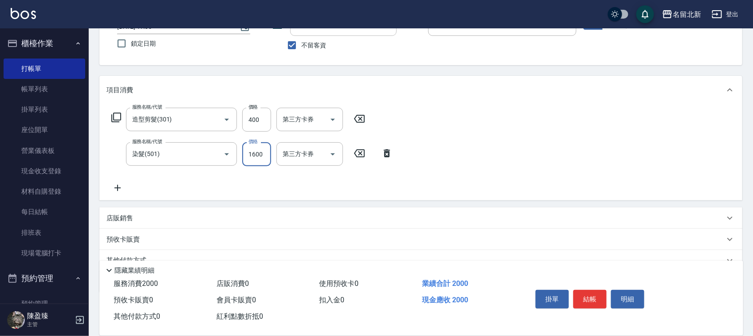
scroll to position [110, 0]
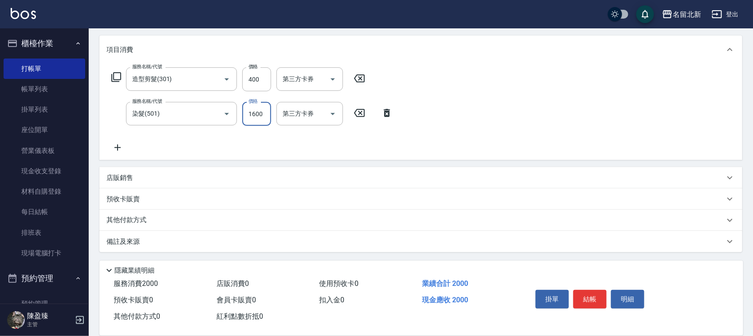
type input "1600"
click at [174, 212] on div "其他付款方式" at bounding box center [420, 220] width 643 height 21
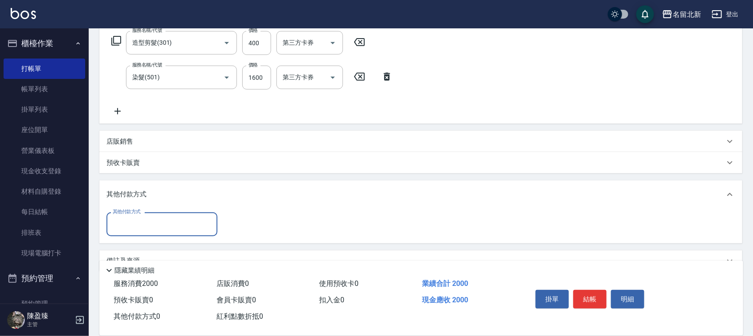
scroll to position [166, 0]
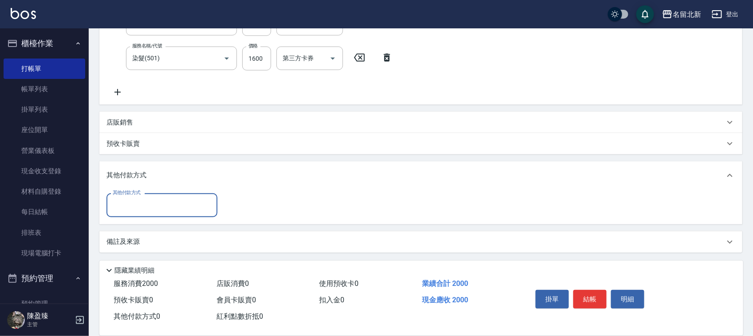
click at [126, 211] on input "其他付款方式" at bounding box center [162, 205] width 103 height 16
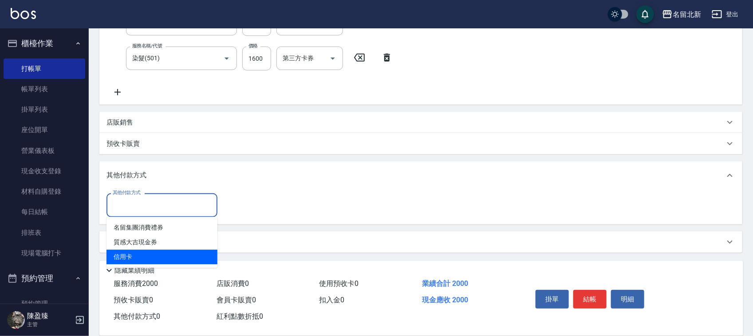
click at [118, 250] on span "信用卡" at bounding box center [162, 257] width 111 height 15
type input "信用卡"
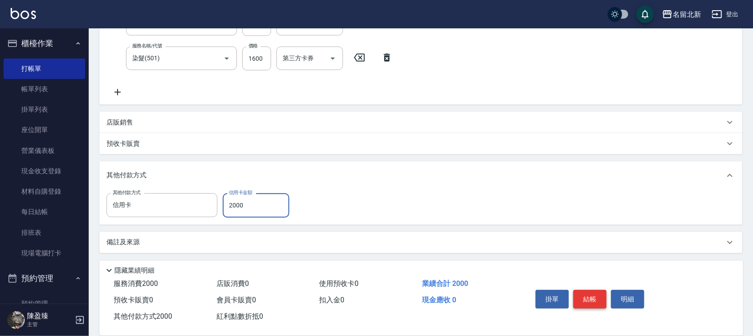
type input "2000"
click at [586, 292] on button "結帳" at bounding box center [589, 299] width 33 height 19
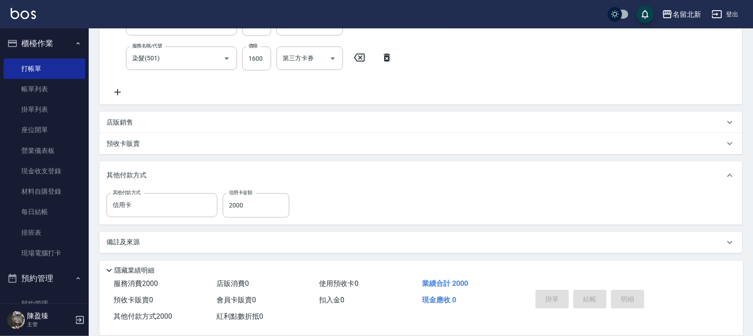
type input "[DATE] 17:06"
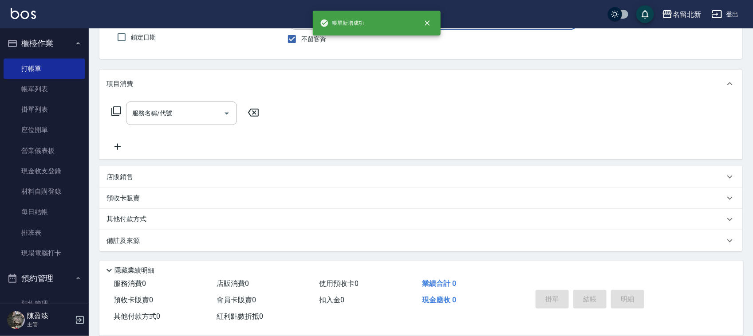
scroll to position [0, 0]
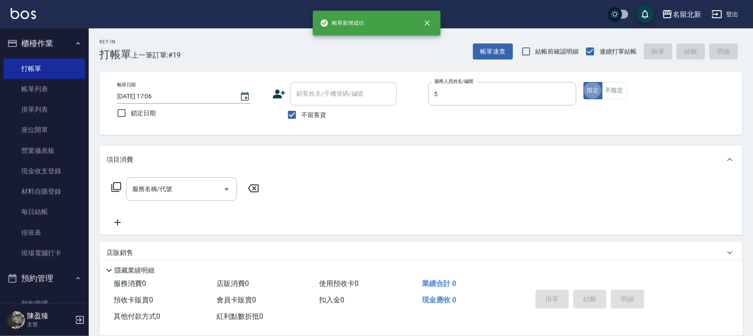
type input "秋美-5"
type input "0"
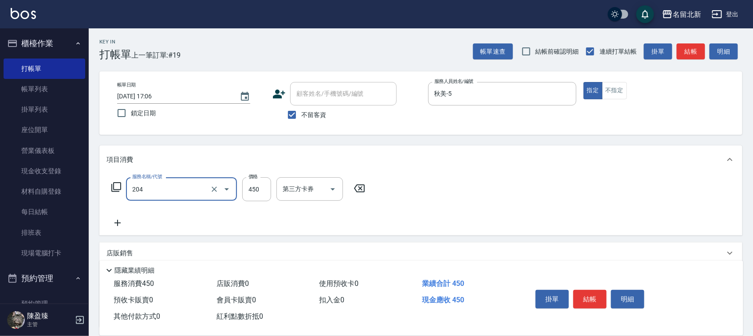
type input "髮質調理洗髮(204)"
type input "400"
drag, startPoint x: 585, startPoint y: 296, endPoint x: 569, endPoint y: 265, distance: 35.3
click at [584, 287] on div "掛單 結帳 明細" at bounding box center [590, 301] width 116 height 28
click at [573, 290] on button "結帳" at bounding box center [589, 299] width 33 height 19
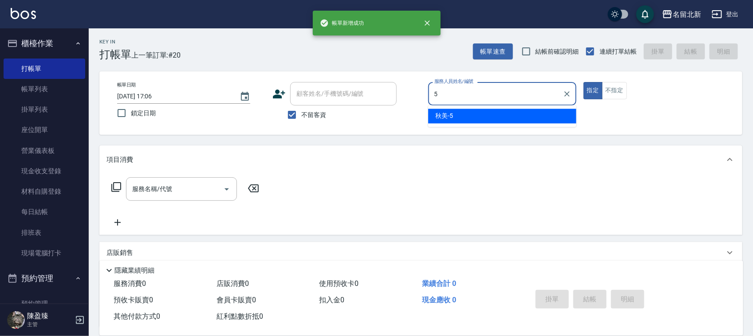
type input "秋美-5"
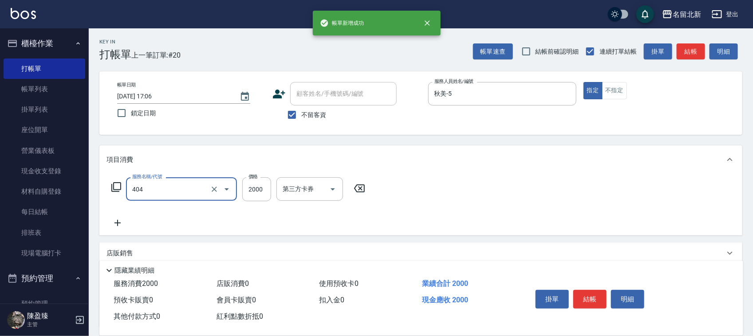
type input "QQ燙200(404)"
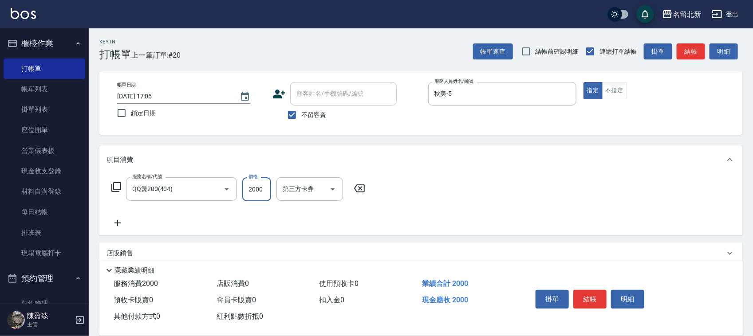
click at [261, 179] on input "2000" at bounding box center [256, 190] width 29 height 24
type input "2200"
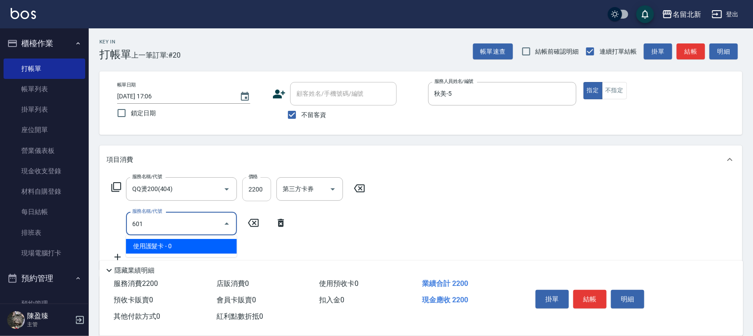
type input "使用護髮卡(601)"
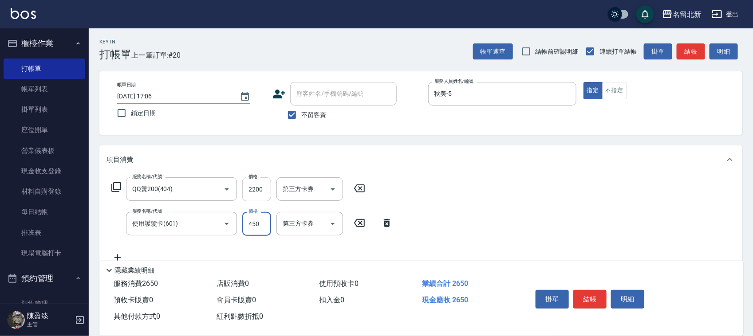
type input "450"
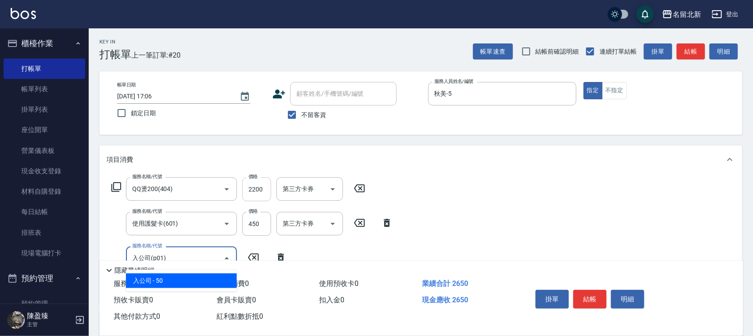
type input "入公司(p01)"
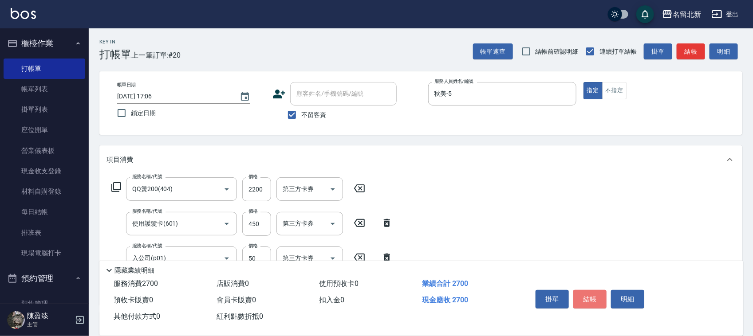
click at [587, 300] on button "結帳" at bounding box center [589, 299] width 33 height 19
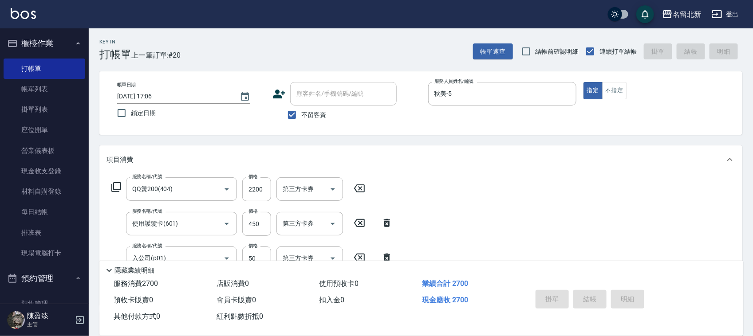
type input "[DATE] 17:07"
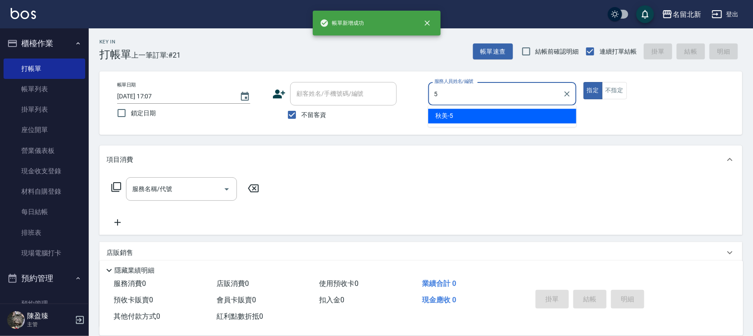
type input "秋美-5"
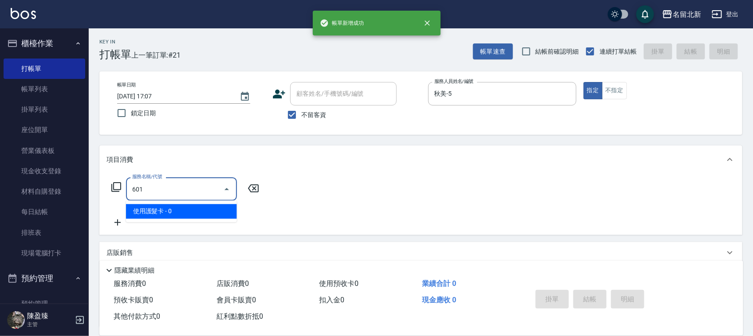
type input "使用護髮卡(601)"
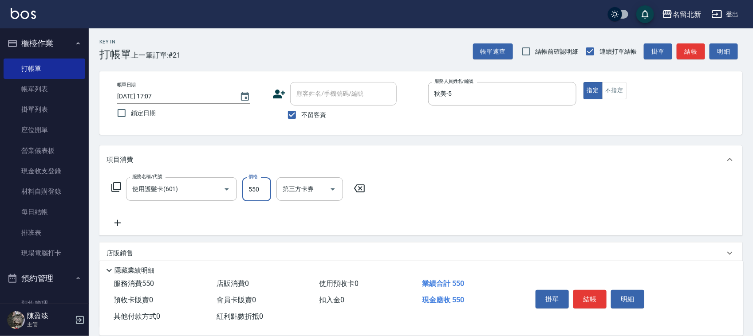
type input "550"
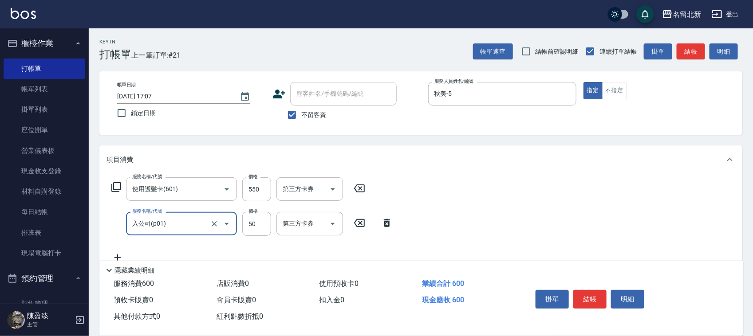
type input "入公司(p01)"
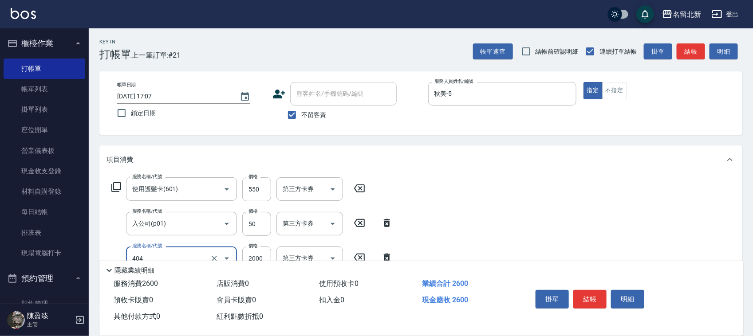
type input "QQ燙200(404)"
type input "2200"
click at [583, 304] on button "結帳" at bounding box center [589, 299] width 33 height 19
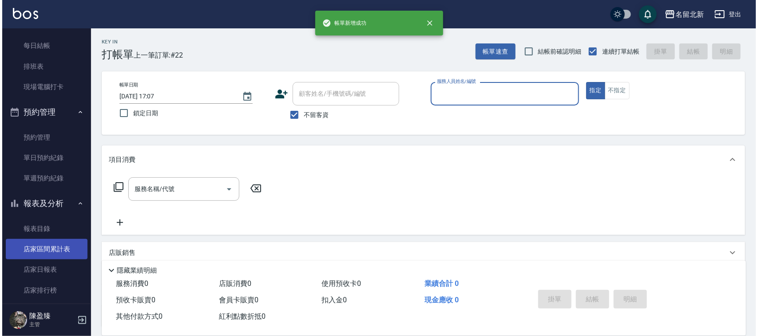
scroll to position [388, 0]
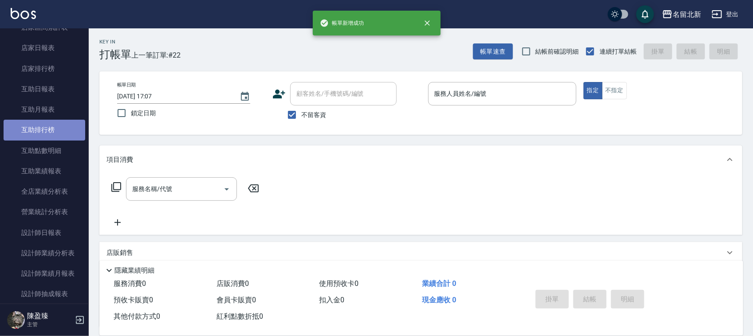
click at [50, 130] on link "互助排行榜" at bounding box center [45, 130] width 82 height 20
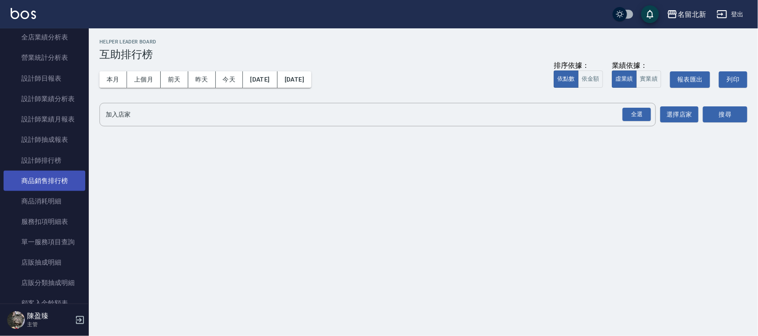
scroll to position [499, 0]
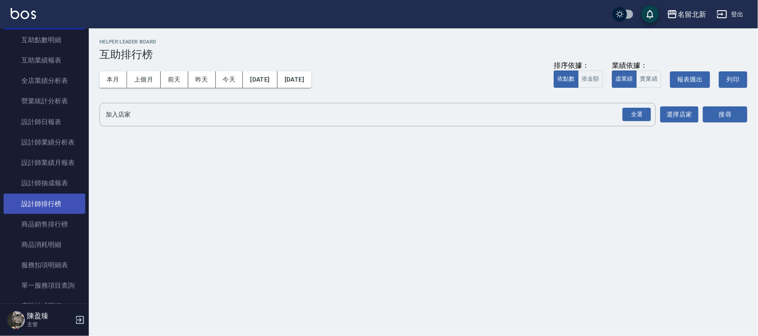
click at [58, 203] on link "設計師排行榜" at bounding box center [45, 204] width 82 height 20
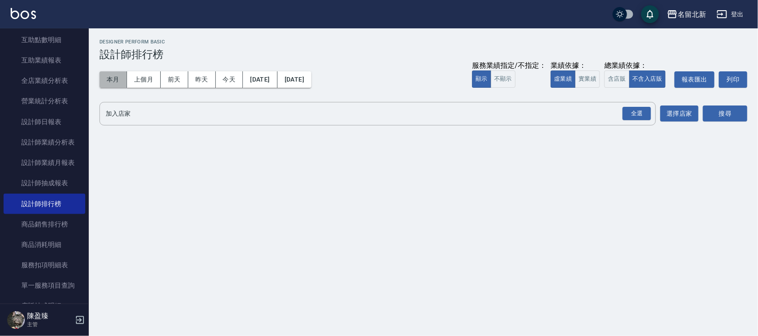
click at [107, 74] on button "本月" at bounding box center [113, 79] width 28 height 16
drag, startPoint x: 636, startPoint y: 118, endPoint x: 644, endPoint y: 116, distance: 8.7
click at [638, 118] on div "全選" at bounding box center [636, 114] width 28 height 14
click at [724, 113] on button "搜尋" at bounding box center [725, 114] width 44 height 16
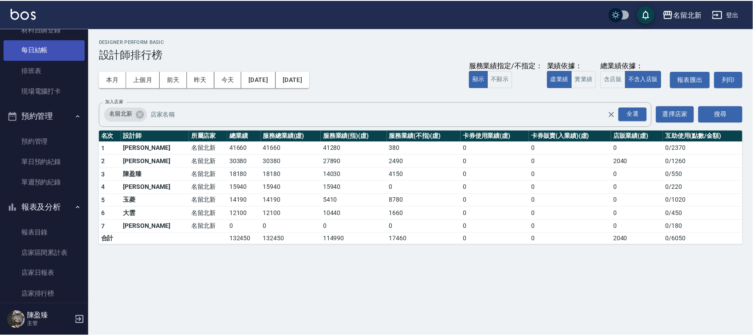
scroll to position [55, 0]
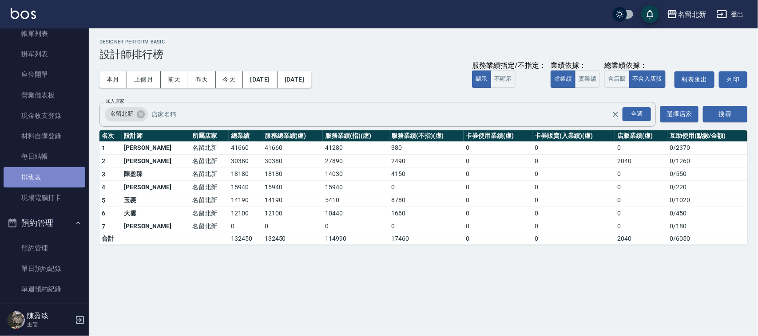
click at [45, 173] on link "排班表" at bounding box center [45, 177] width 82 height 20
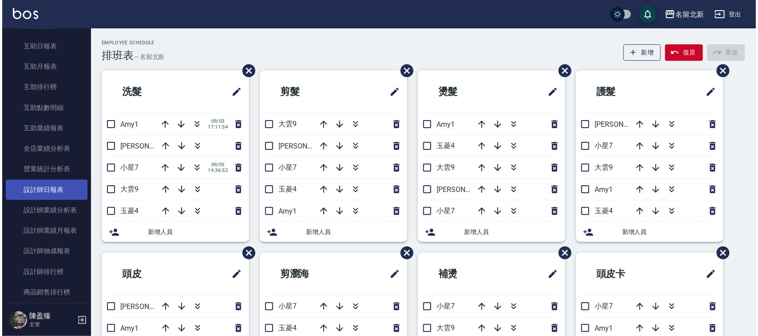
scroll to position [444, 0]
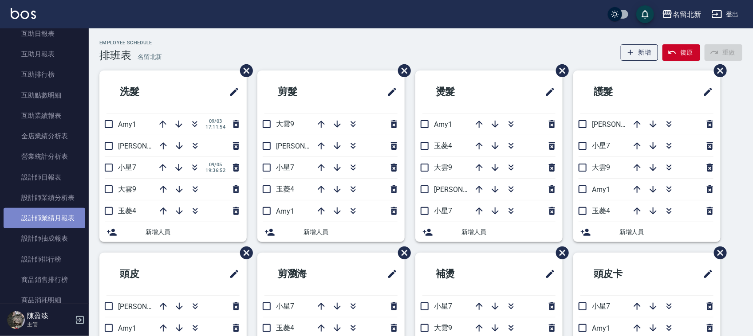
click at [58, 222] on link "設計師業績月報表" at bounding box center [45, 218] width 82 height 20
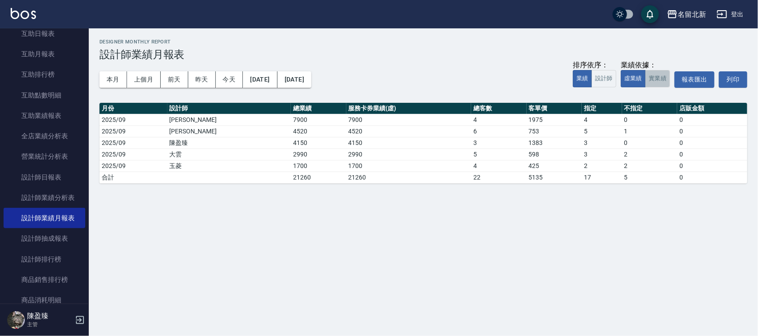
drag, startPoint x: 655, startPoint y: 80, endPoint x: 653, endPoint y: 85, distance: 4.8
click at [653, 85] on button "實業績" at bounding box center [657, 78] width 25 height 17
click at [111, 79] on button "本月" at bounding box center [113, 79] width 28 height 16
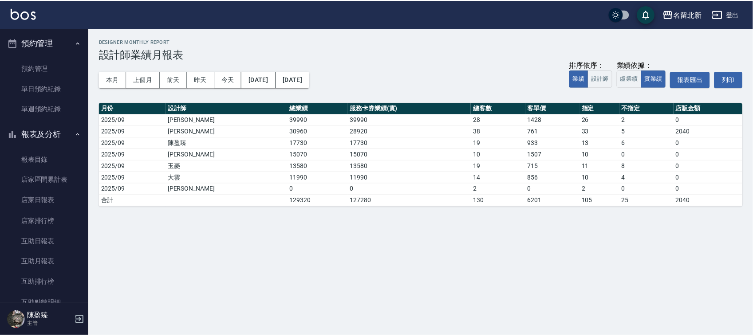
scroll to position [166, 0]
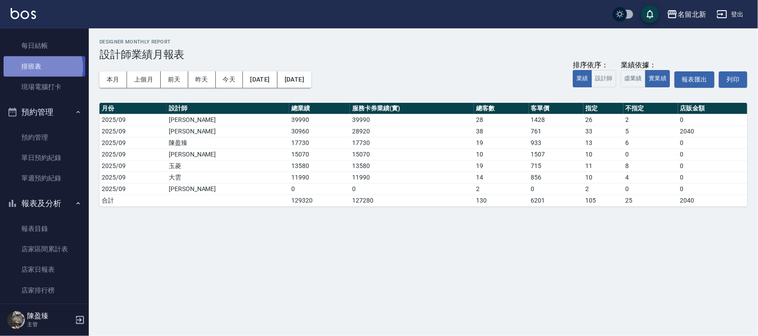
drag, startPoint x: 41, startPoint y: 67, endPoint x: 51, endPoint y: 65, distance: 9.9
click at [43, 67] on link "排班表" at bounding box center [45, 66] width 82 height 20
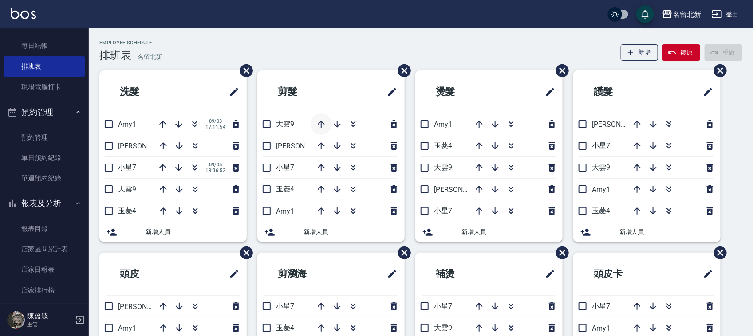
click at [321, 121] on icon "button" at bounding box center [321, 124] width 7 height 7
